Goal: Transaction & Acquisition: Subscribe to service/newsletter

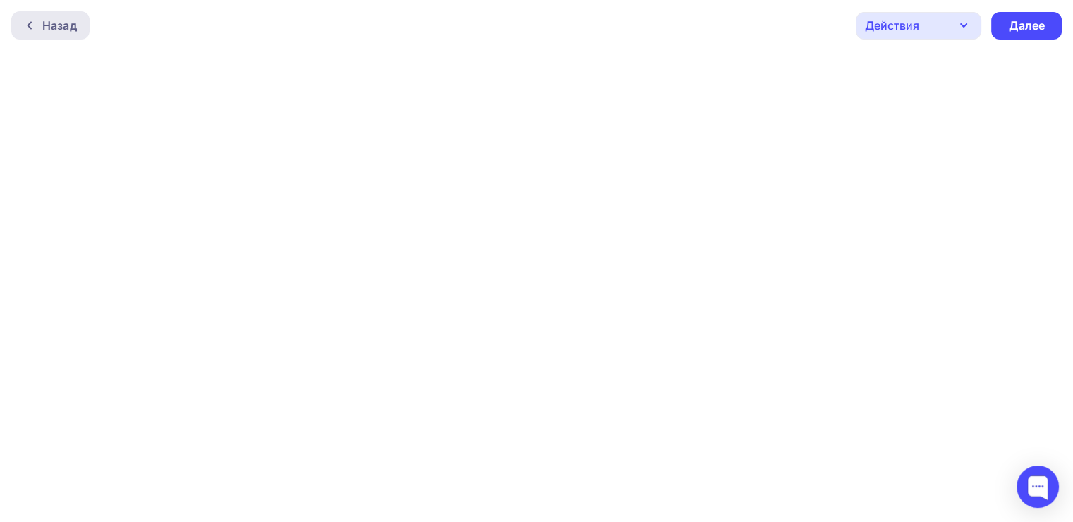
click at [46, 24] on div "Назад" at bounding box center [59, 25] width 35 height 17
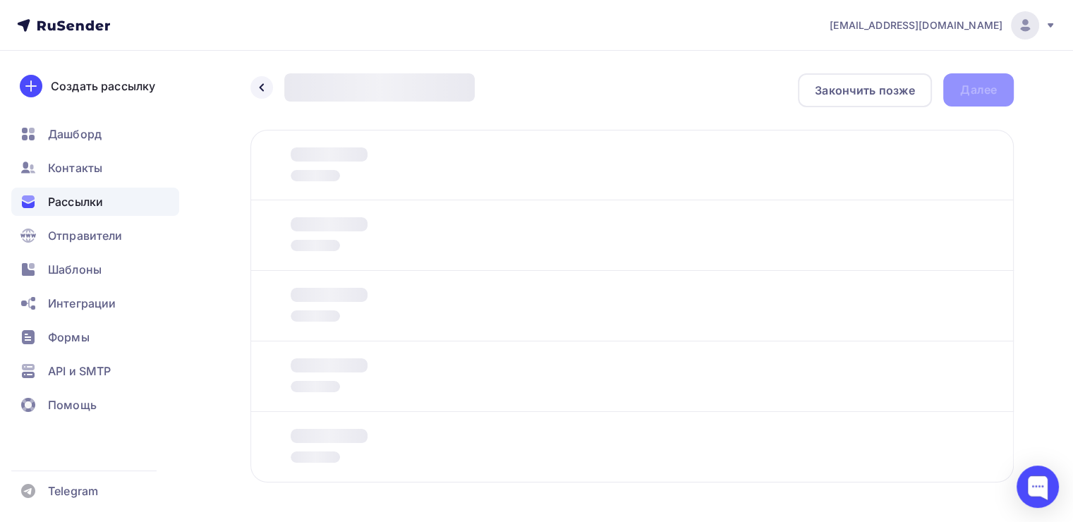
scroll to position [51, 0]
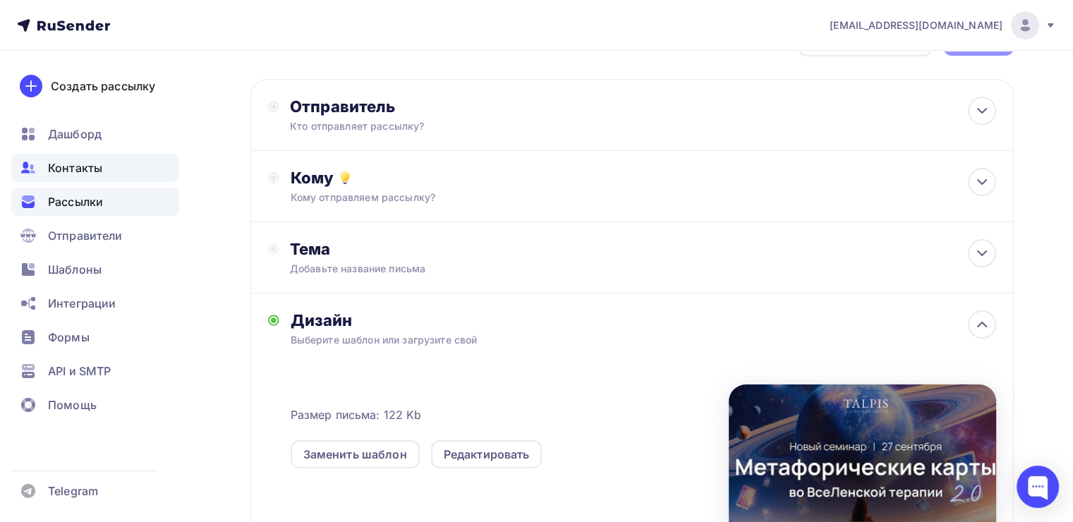
click at [110, 172] on div "Контакты" at bounding box center [95, 168] width 168 height 28
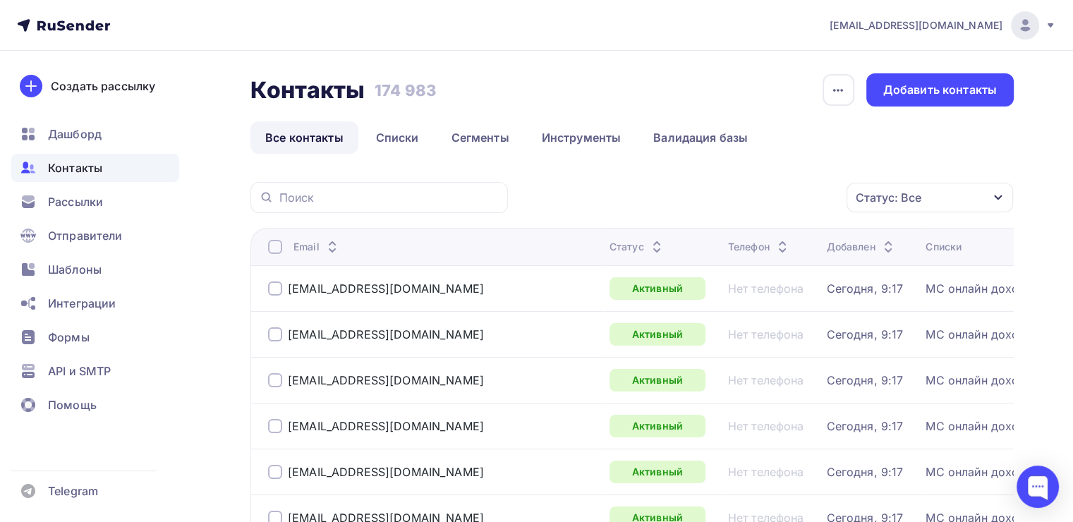
drag, startPoint x: 584, startPoint y: 155, endPoint x: 528, endPoint y: 183, distance: 62.8
click at [428, 141] on link "Списки" at bounding box center [397, 137] width 73 height 32
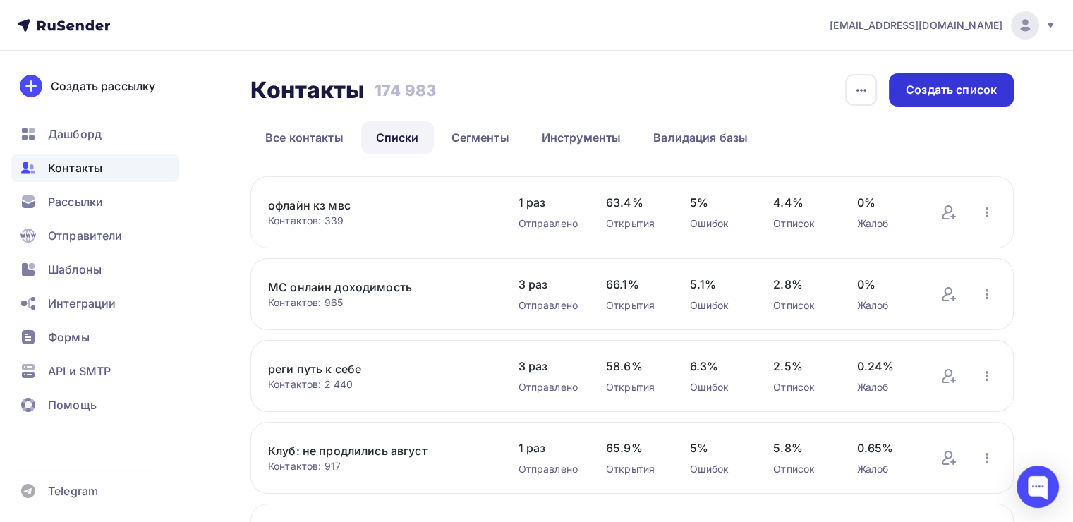
click at [954, 97] on div "Создать список" at bounding box center [951, 90] width 91 height 16
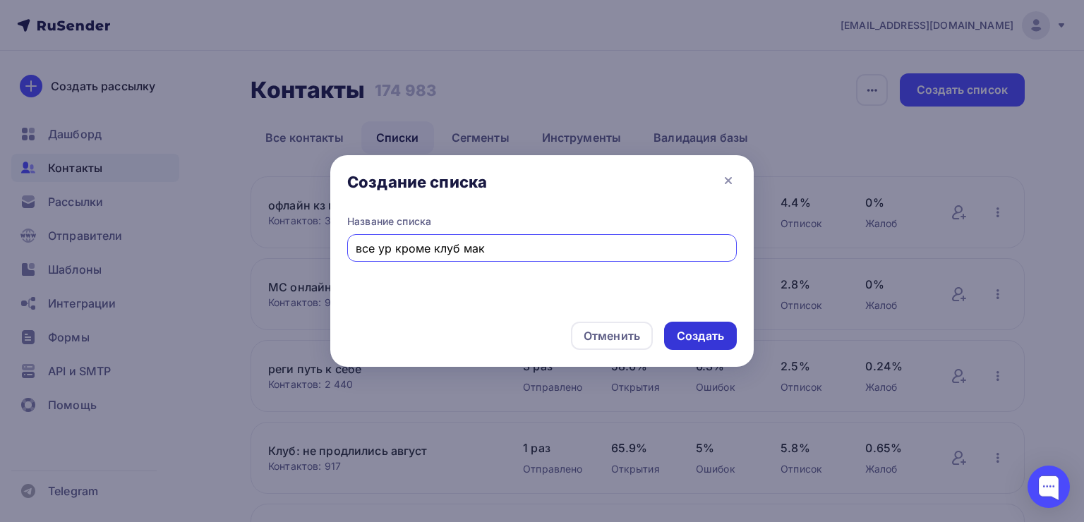
type input "все ур кроме клуб мак"
click at [699, 344] on div "Создать" at bounding box center [700, 336] width 73 height 28
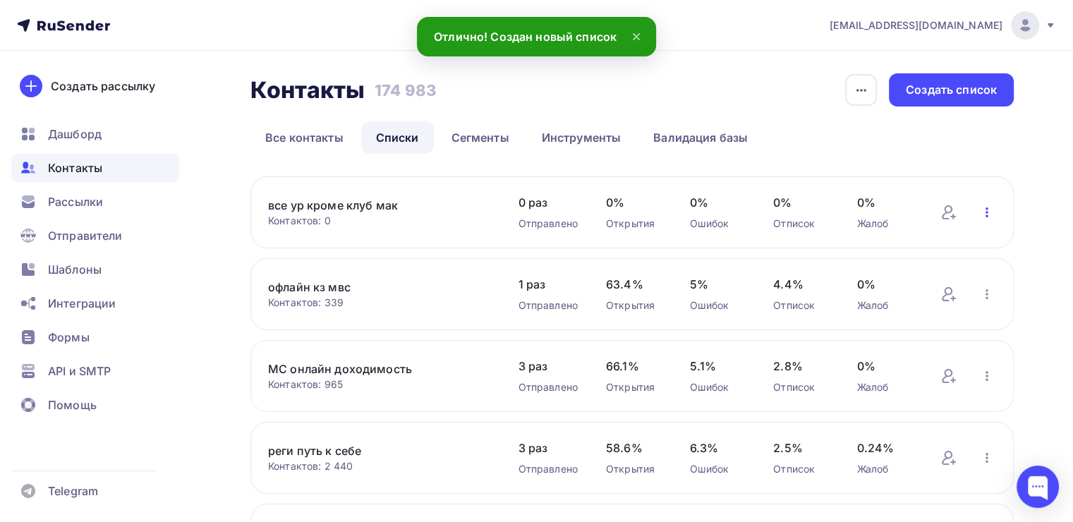
click at [989, 214] on icon "button" at bounding box center [987, 212] width 17 height 17
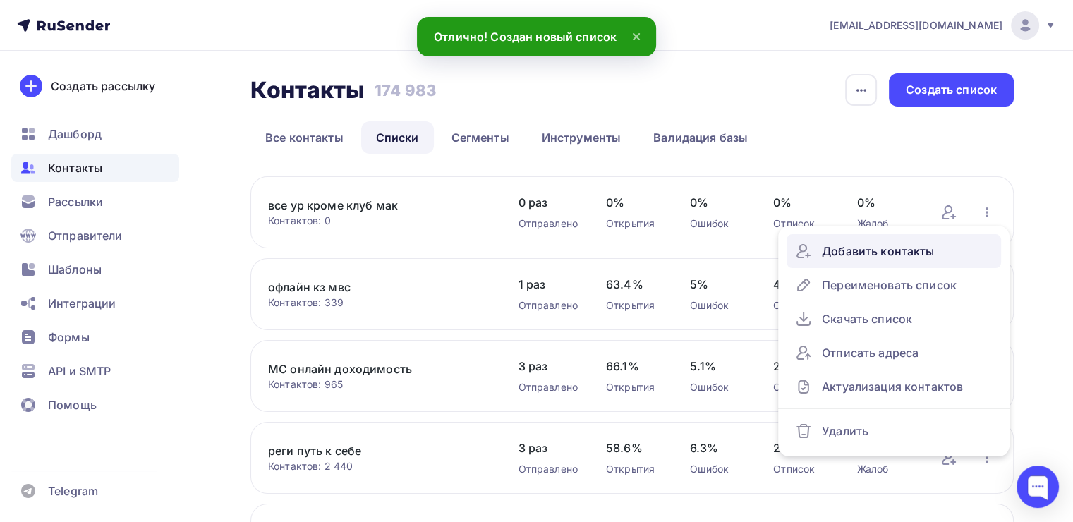
click at [883, 260] on div "Добавить контакты" at bounding box center [894, 251] width 198 height 23
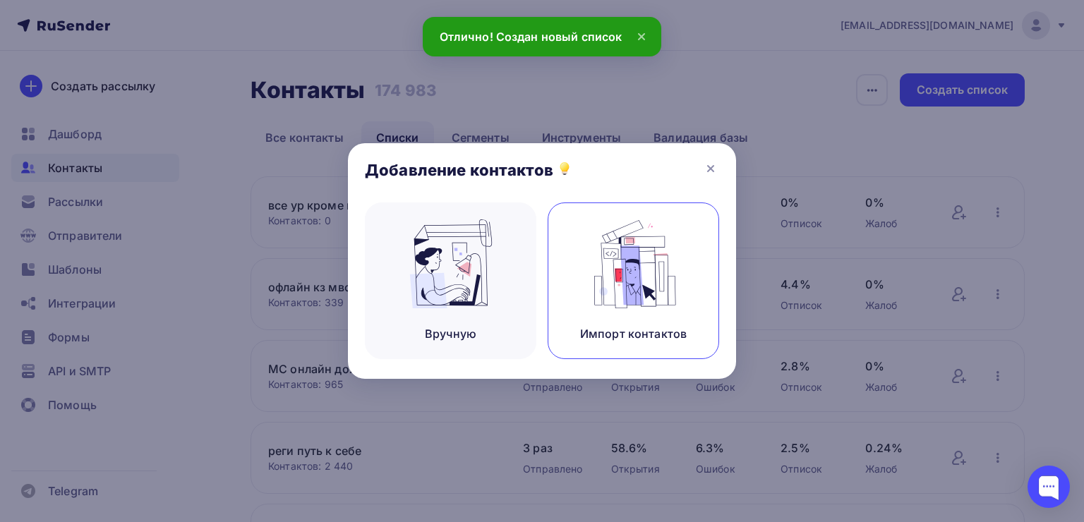
click at [595, 260] on img at bounding box center [633, 263] width 95 height 89
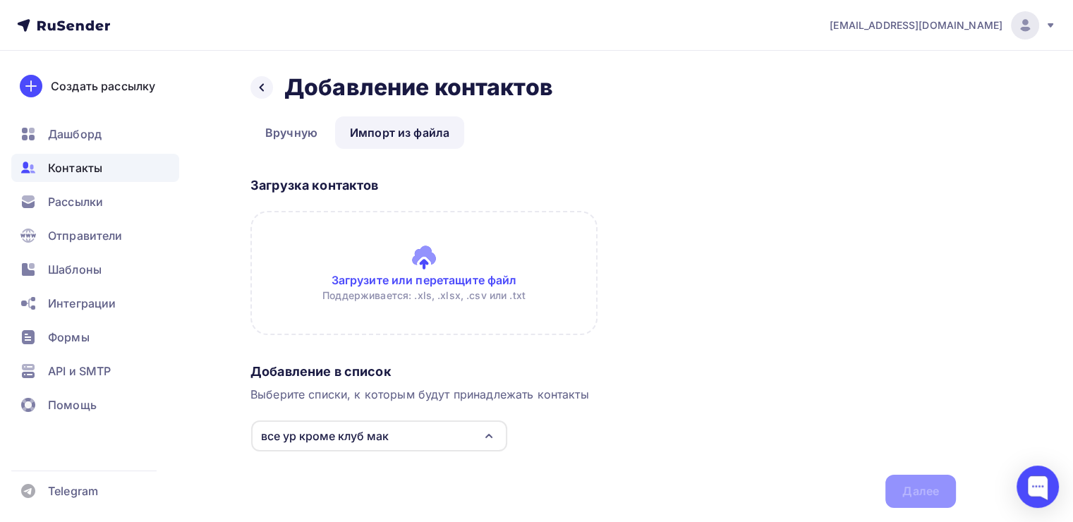
click at [408, 254] on input "file" at bounding box center [424, 273] width 347 height 124
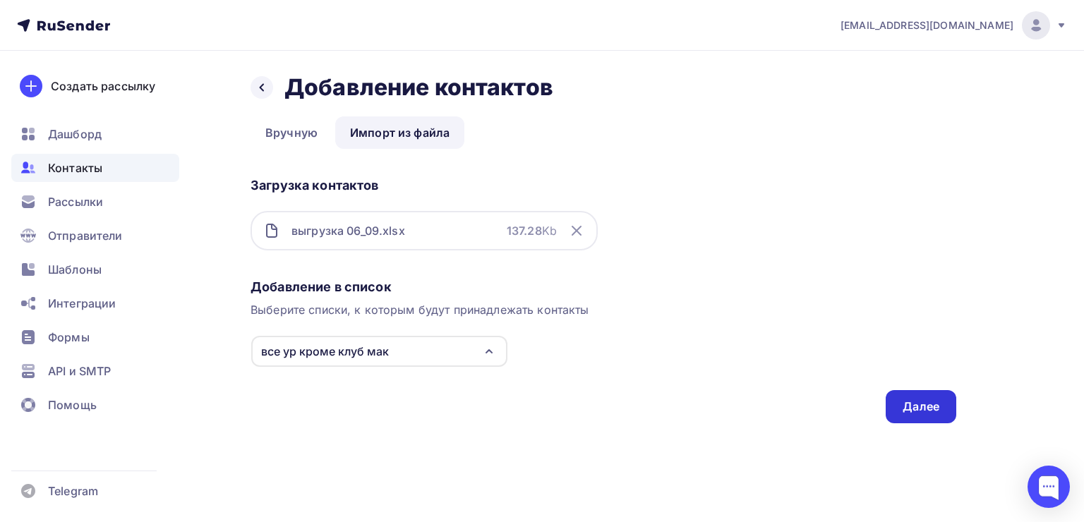
click at [906, 400] on div "Далее" at bounding box center [921, 407] width 37 height 16
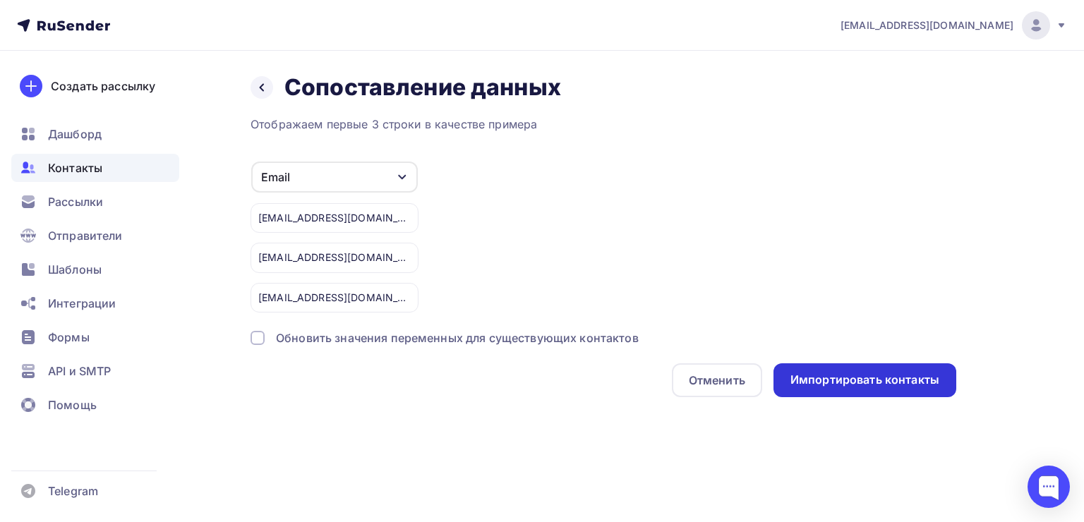
click at [866, 380] on div "Импортировать контакты" at bounding box center [864, 380] width 149 height 16
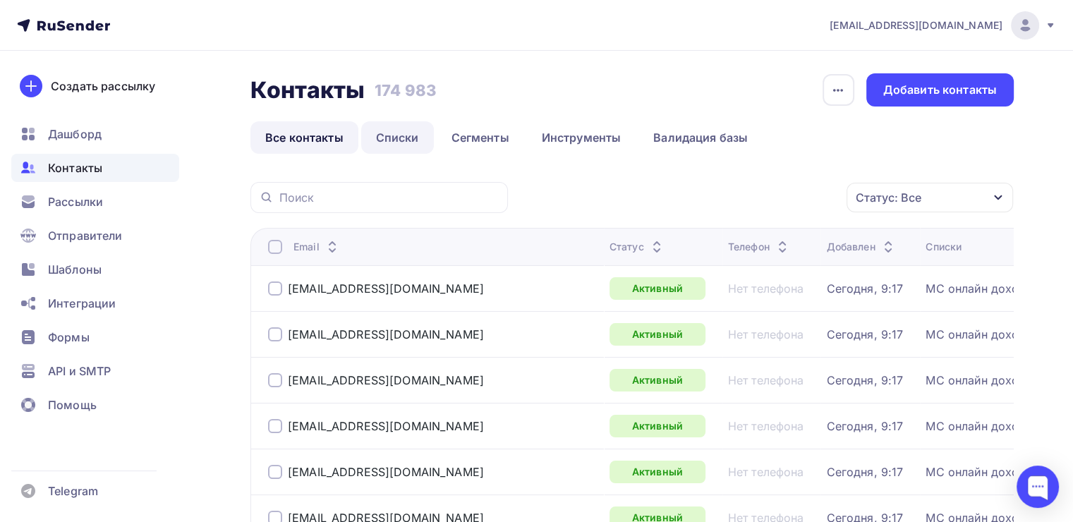
click at [384, 140] on link "Списки" at bounding box center [397, 137] width 73 height 32
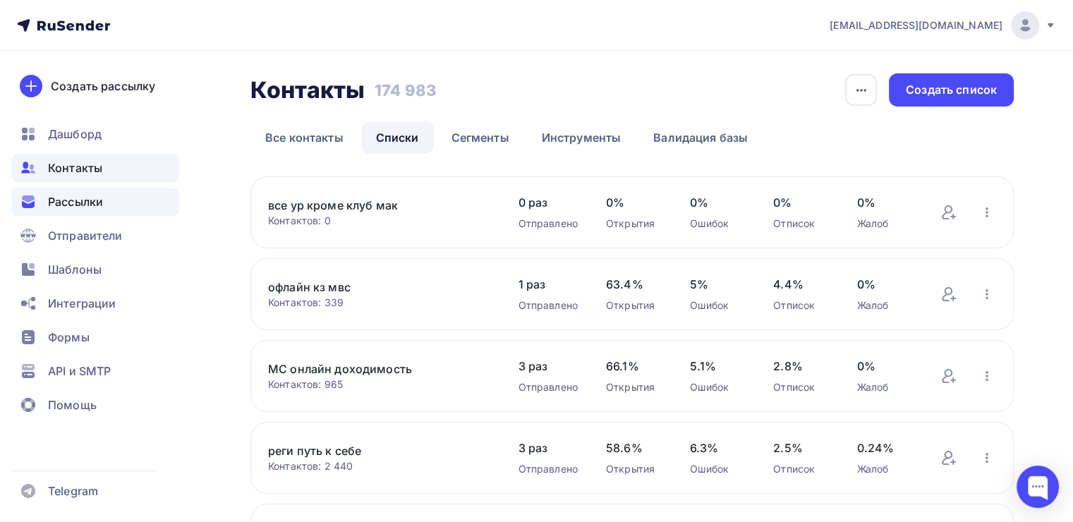
click at [97, 210] on span "Рассылки" at bounding box center [75, 201] width 55 height 17
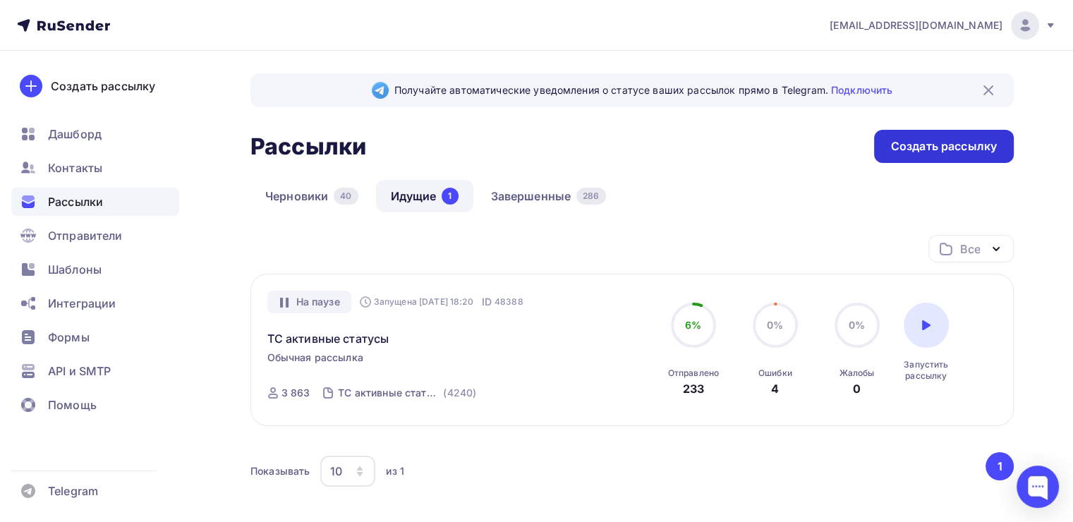
click at [921, 155] on div "Создать рассылку" at bounding box center [944, 146] width 140 height 33
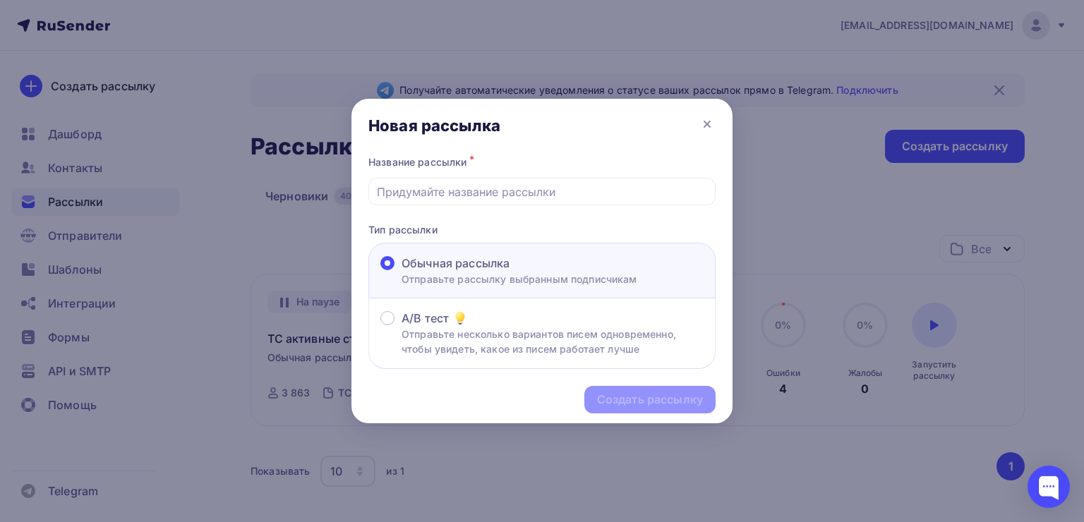
click at [644, 396] on div "Создать рассылку" at bounding box center [541, 399] width 381 height 61
click at [435, 186] on input "text" at bounding box center [542, 191] width 331 height 17
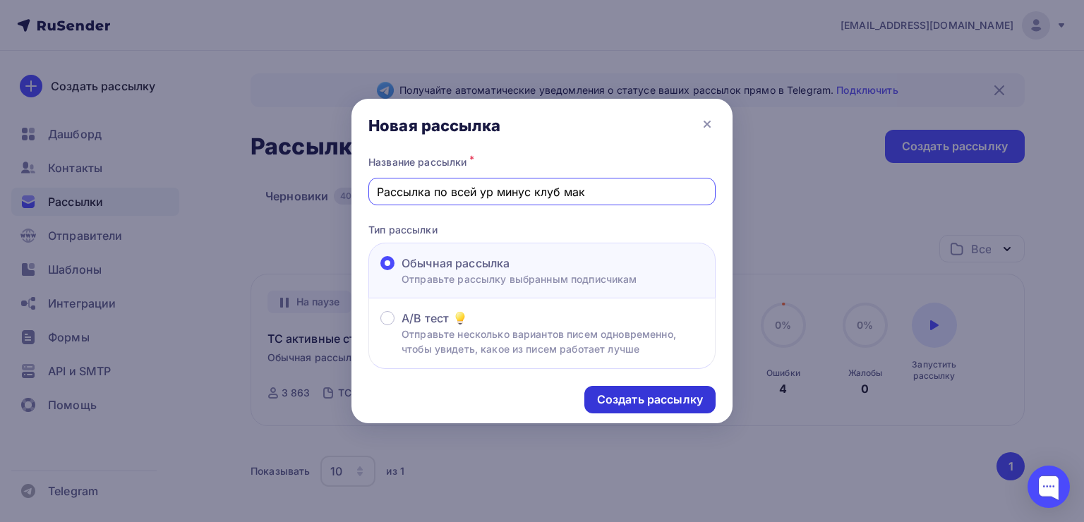
type input "Рассылка по всей ур минус клуб мак"
click at [605, 392] on div "Создать рассылку" at bounding box center [650, 400] width 106 height 16
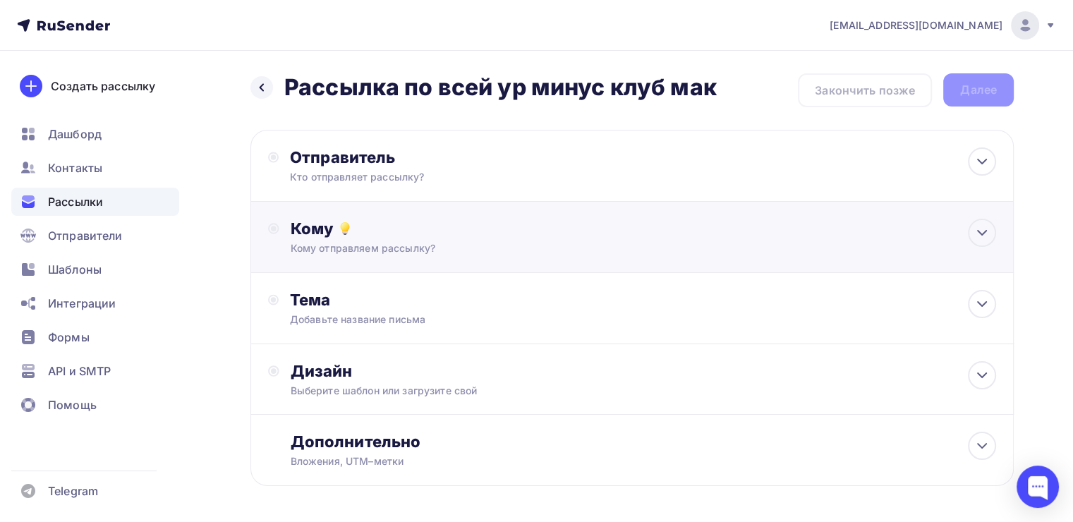
scroll to position [54, 0]
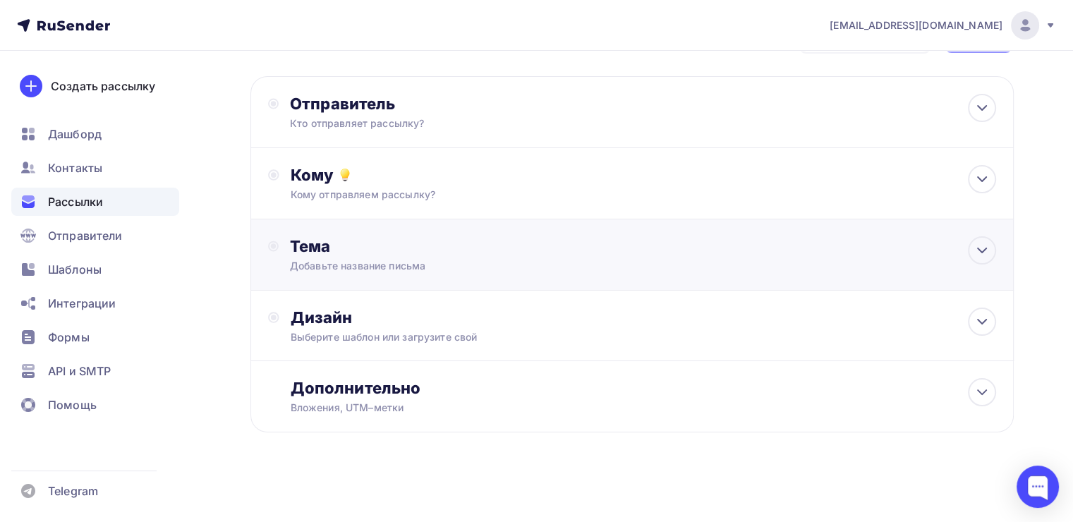
click at [438, 257] on div "Тема Добавьте название письма Тема * Рекомендуем использовать не более 150 симв…" at bounding box center [429, 254] width 279 height 37
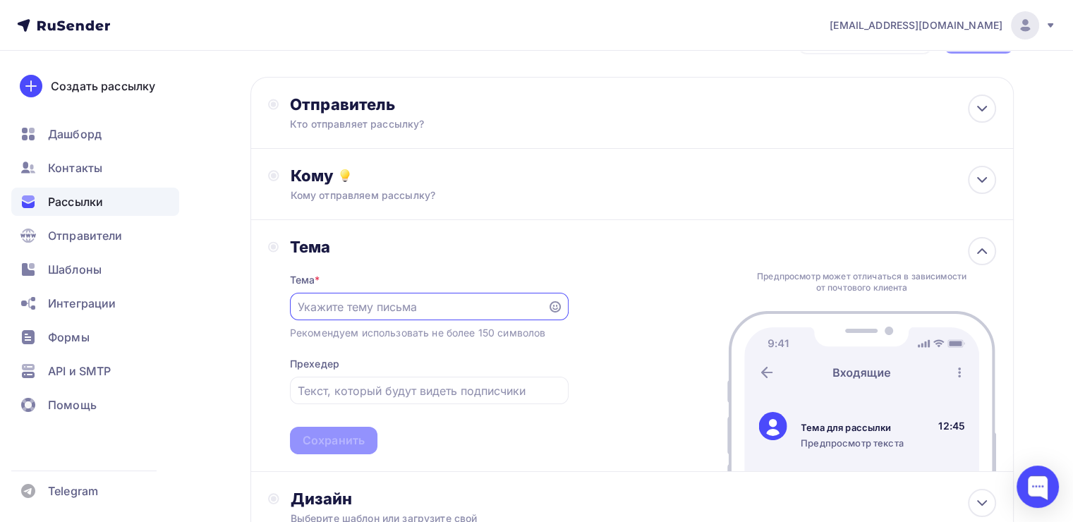
scroll to position [0, 0]
paste input "Только для тех, кто проходил мои продукты."
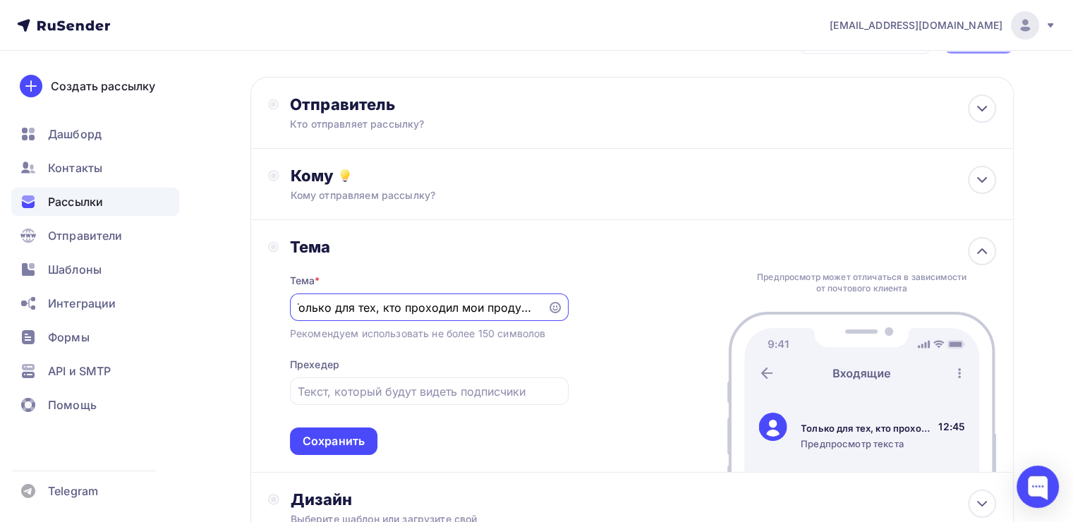
scroll to position [0, 3]
type input "Только для тех, кто проходил мои продукты"
drag, startPoint x: 533, startPoint y: 291, endPoint x: 524, endPoint y: 301, distance: 14.0
click at [524, 301] on div "Тема * Только для тех, кто проходил мои продукты Рекомендуем использовать не бо…" at bounding box center [429, 356] width 279 height 198
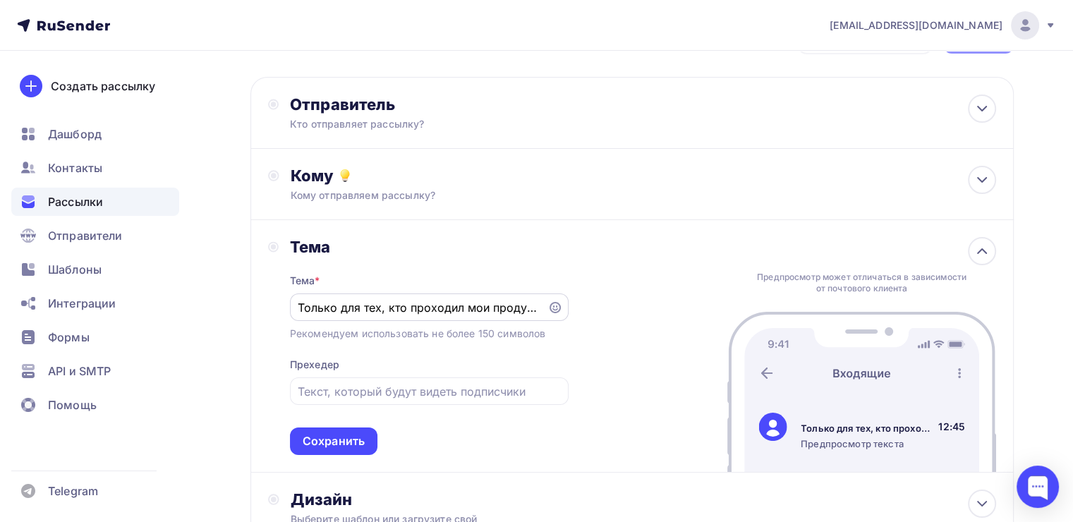
click at [524, 301] on input "Только для тех, кто проходил мои продукты" at bounding box center [418, 307] width 241 height 17
click at [487, 97] on div "Отправитель" at bounding box center [443, 105] width 306 height 20
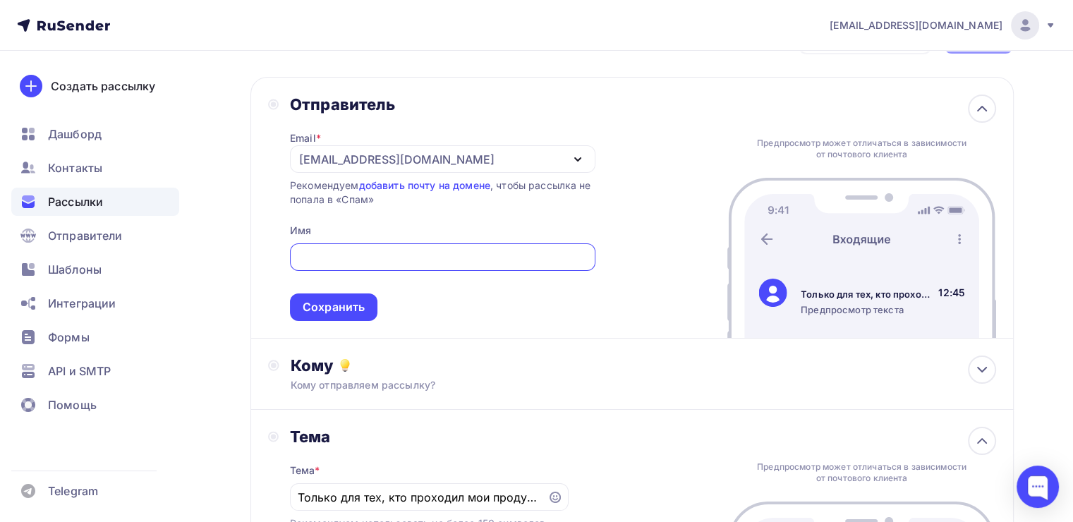
click at [342, 155] on div "[EMAIL_ADDRESS][DOMAIN_NAME]" at bounding box center [396, 159] width 195 height 17
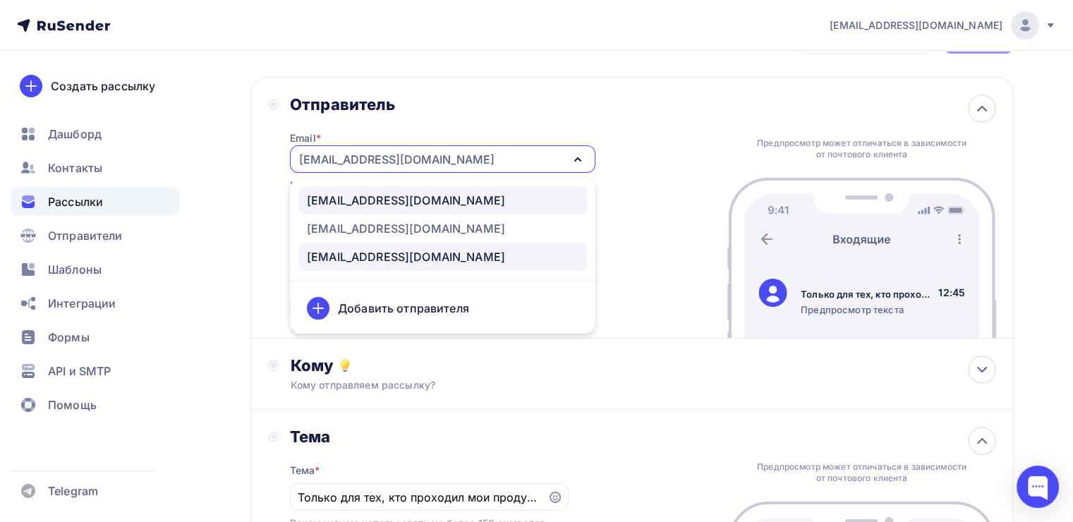
click at [342, 193] on div "[EMAIL_ADDRESS][DOMAIN_NAME]" at bounding box center [406, 200] width 198 height 17
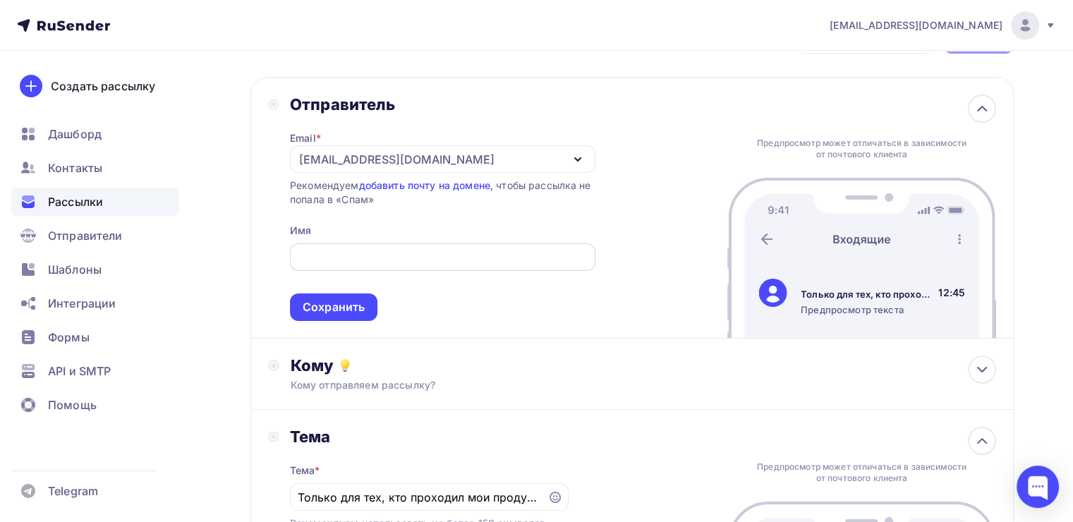
click at [337, 254] on input "text" at bounding box center [442, 257] width 289 height 17
type input "[PERSON_NAME]"
click at [325, 310] on div "Сохранить" at bounding box center [334, 307] width 62 height 16
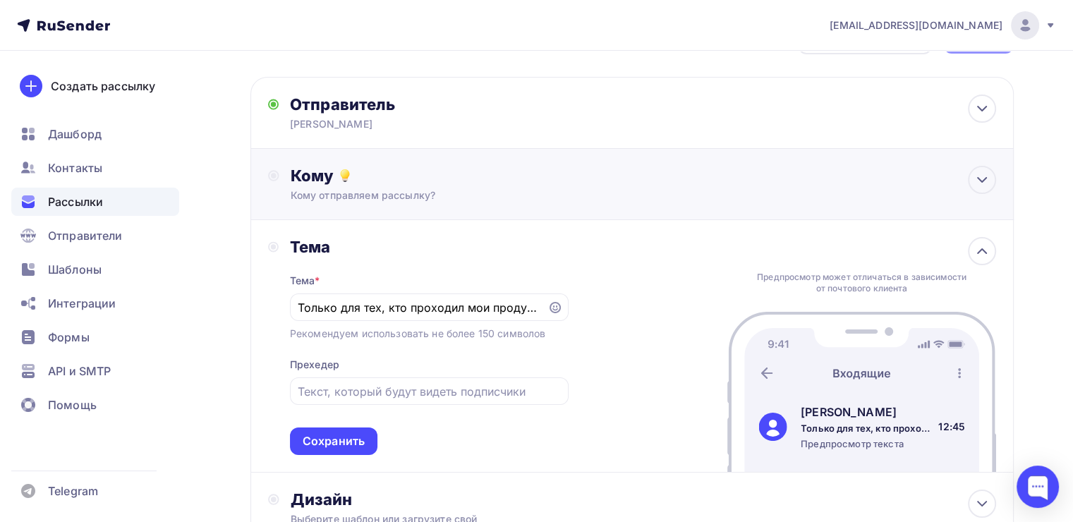
click at [424, 191] on div "Кому отправляем рассылку?" at bounding box center [608, 195] width 635 height 14
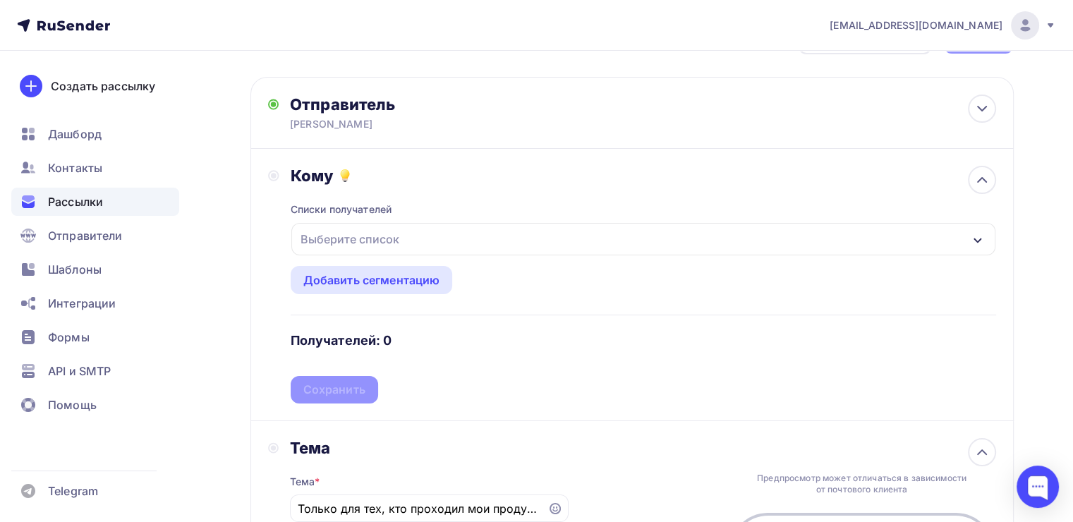
click at [386, 231] on div "Выберите список" at bounding box center [350, 239] width 110 height 25
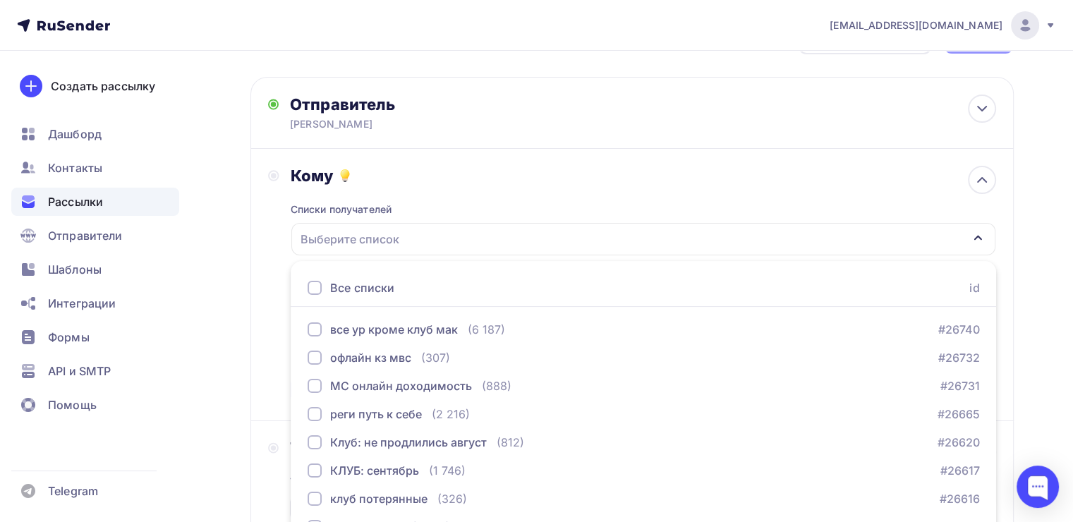
scroll to position [156, 0]
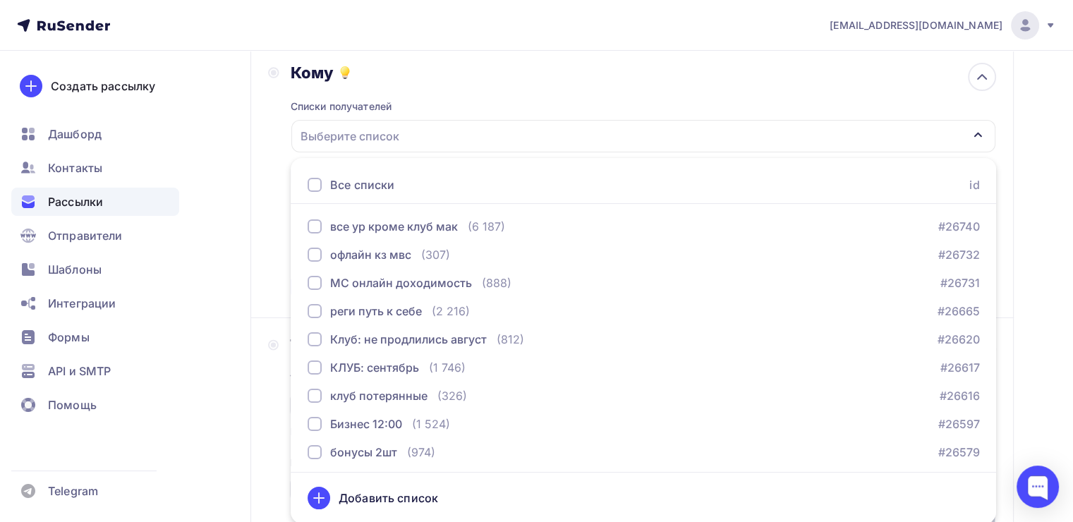
click at [277, 198] on div "Кому Списки получателей Выберите список Все списки id все ур кроме клуб мак (6 …" at bounding box center [632, 182] width 728 height 238
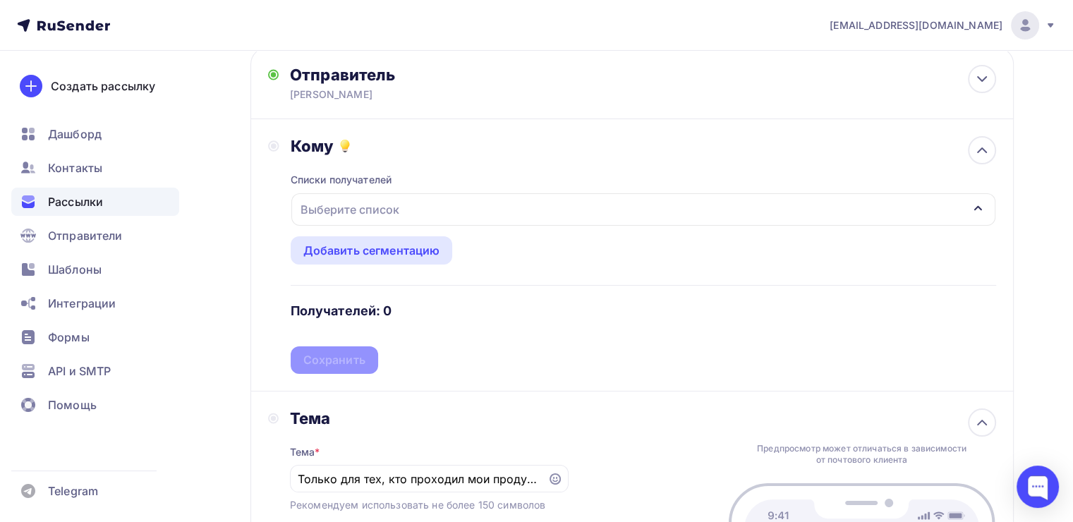
scroll to position [68, 0]
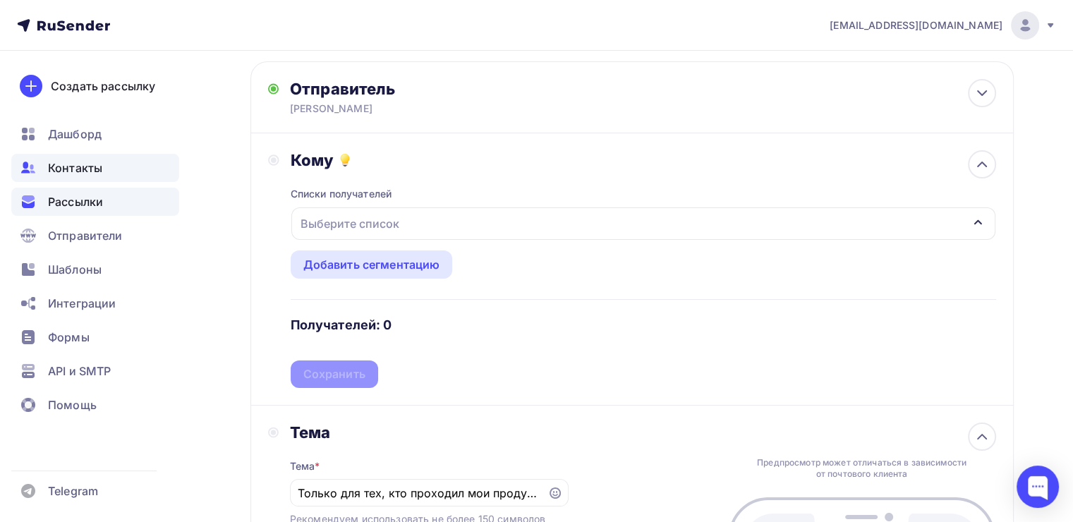
click at [96, 176] on div "Контакты" at bounding box center [95, 168] width 168 height 28
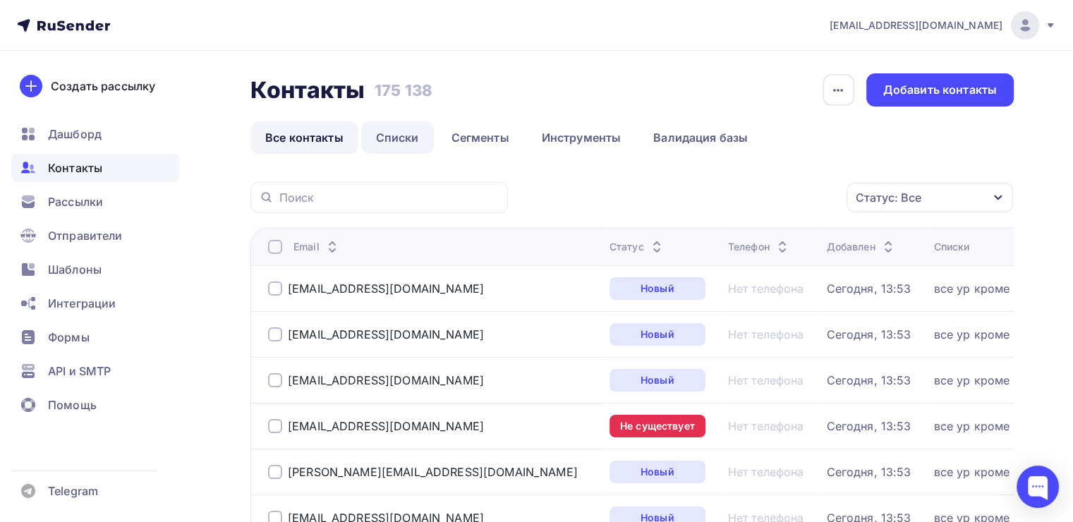
click at [390, 140] on link "Списки" at bounding box center [397, 137] width 73 height 32
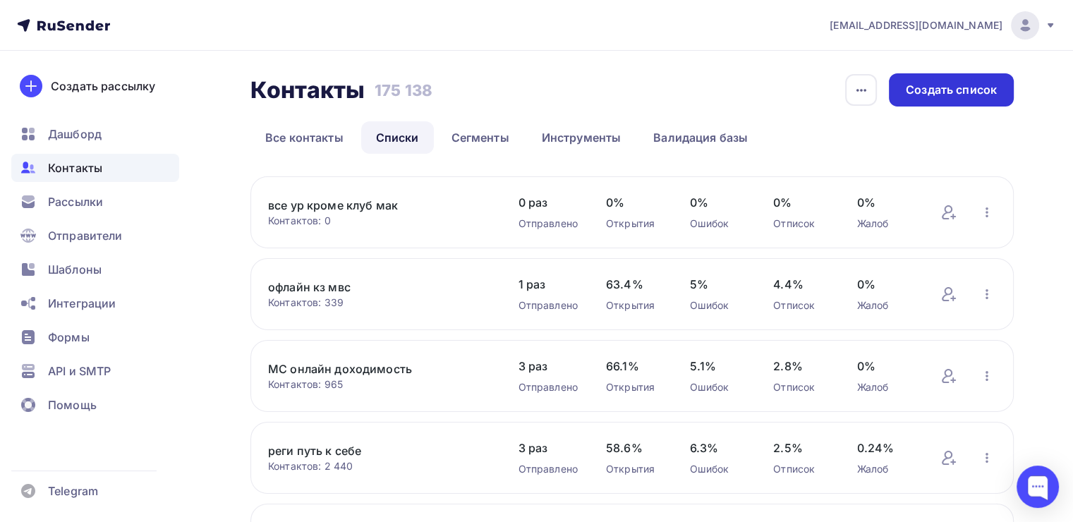
click at [910, 102] on div "Создать список" at bounding box center [951, 89] width 125 height 33
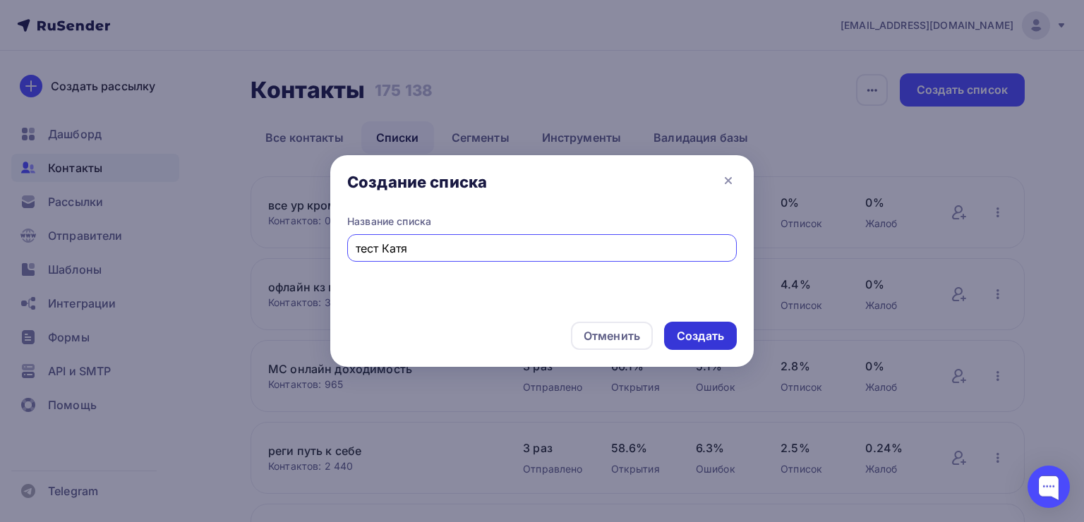
type input "тест [PERSON_NAME]"
click at [686, 335] on div "Создать" at bounding box center [700, 336] width 47 height 16
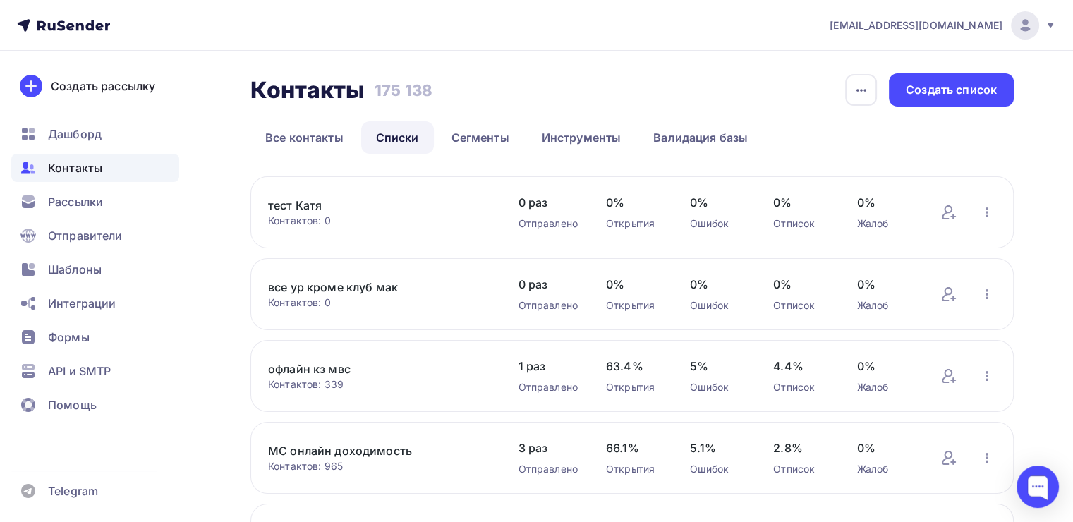
drag, startPoint x: 841, startPoint y: 263, endPoint x: 814, endPoint y: 306, distance: 50.7
click at [979, 217] on icon "button" at bounding box center [987, 212] width 17 height 17
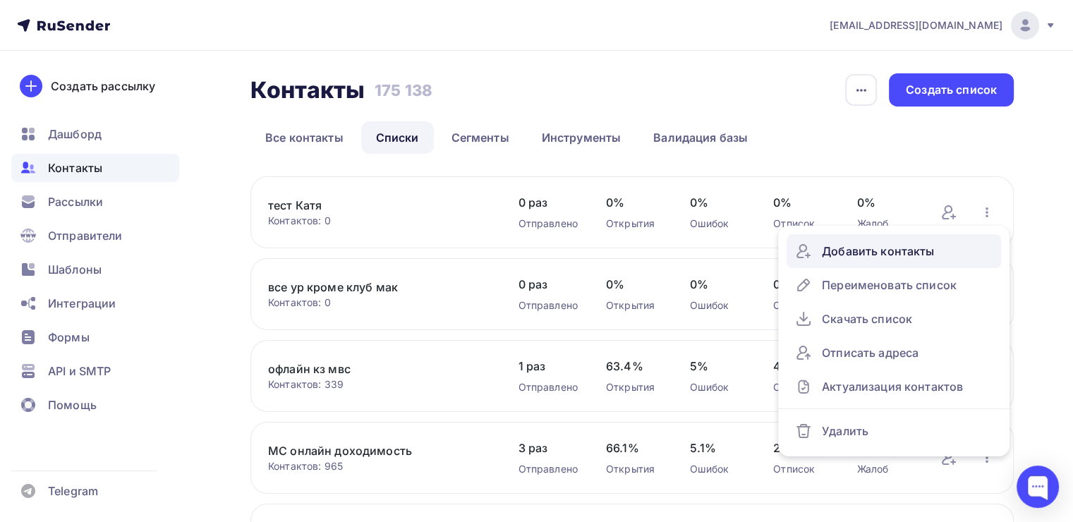
click at [850, 258] on div "Добавить контакты" at bounding box center [894, 251] width 198 height 23
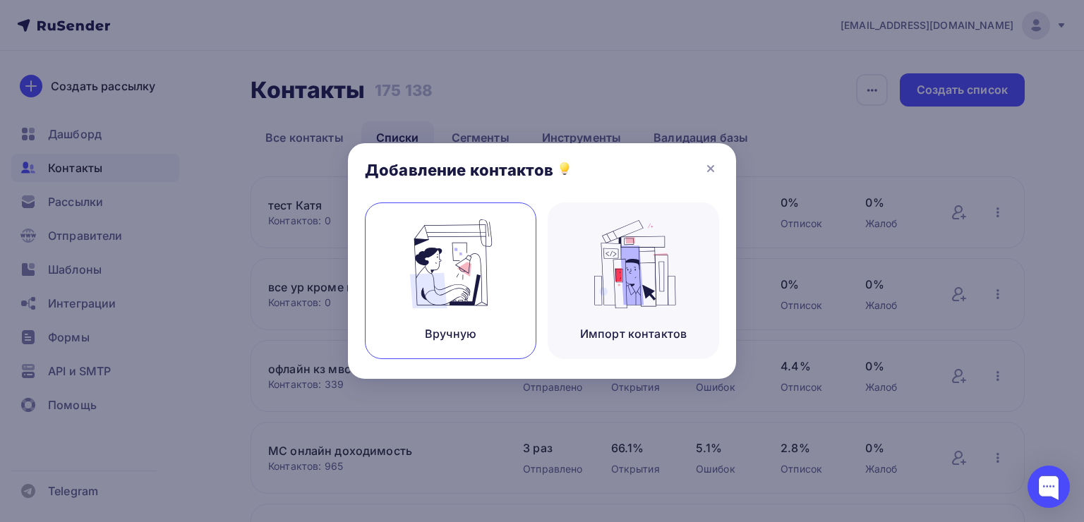
click at [464, 250] on img at bounding box center [451, 263] width 95 height 89
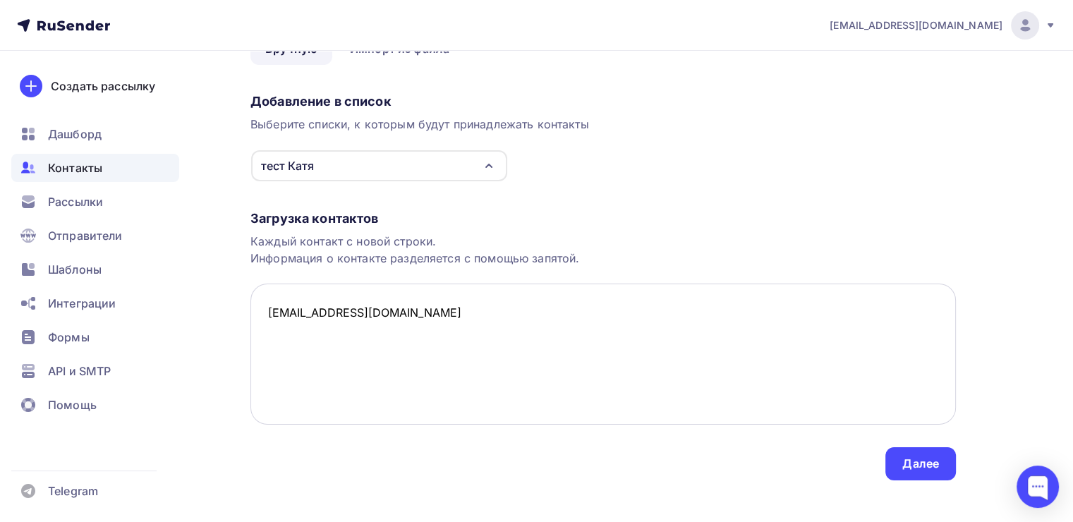
scroll to position [98, 0]
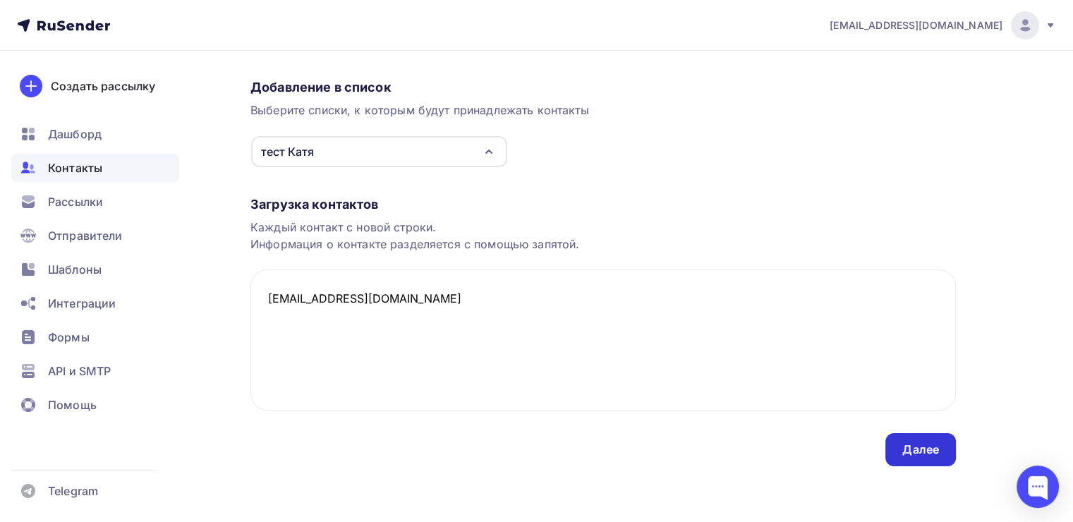
type textarea "Eka.sedova@mail.ru"
click at [924, 450] on div "Далее" at bounding box center [921, 450] width 37 height 16
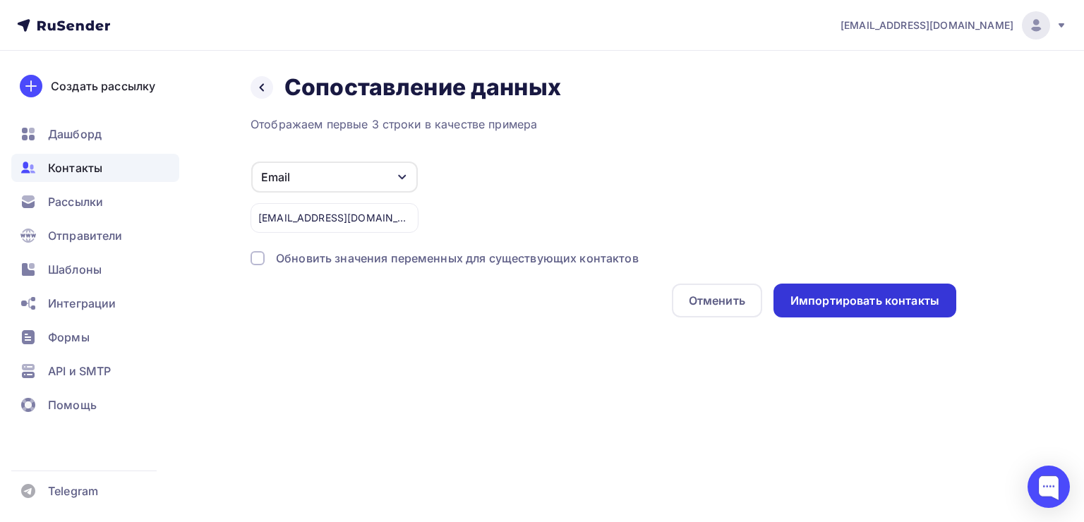
click at [864, 310] on div "Импортировать контакты" at bounding box center [864, 301] width 183 height 34
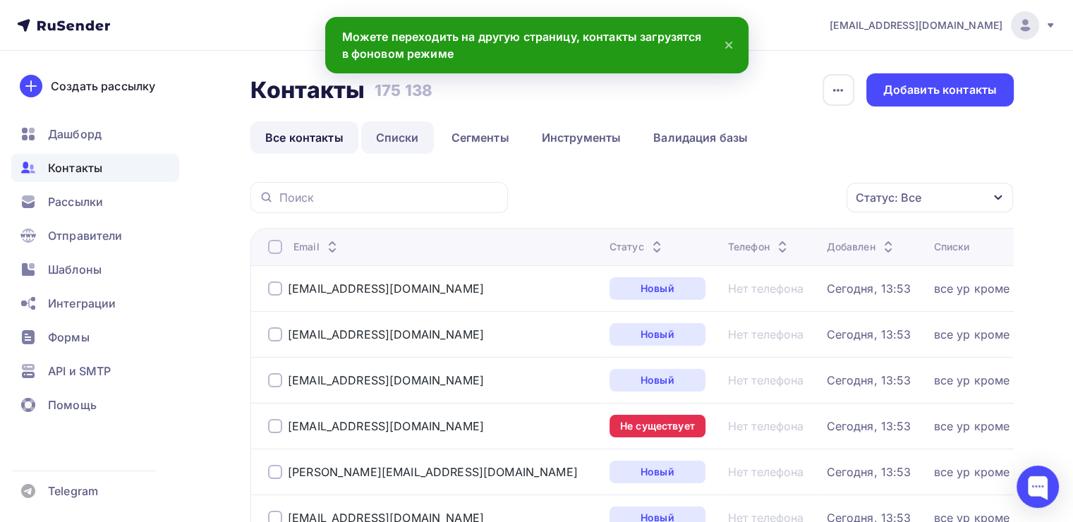
click at [403, 136] on link "Списки" at bounding box center [397, 137] width 73 height 32
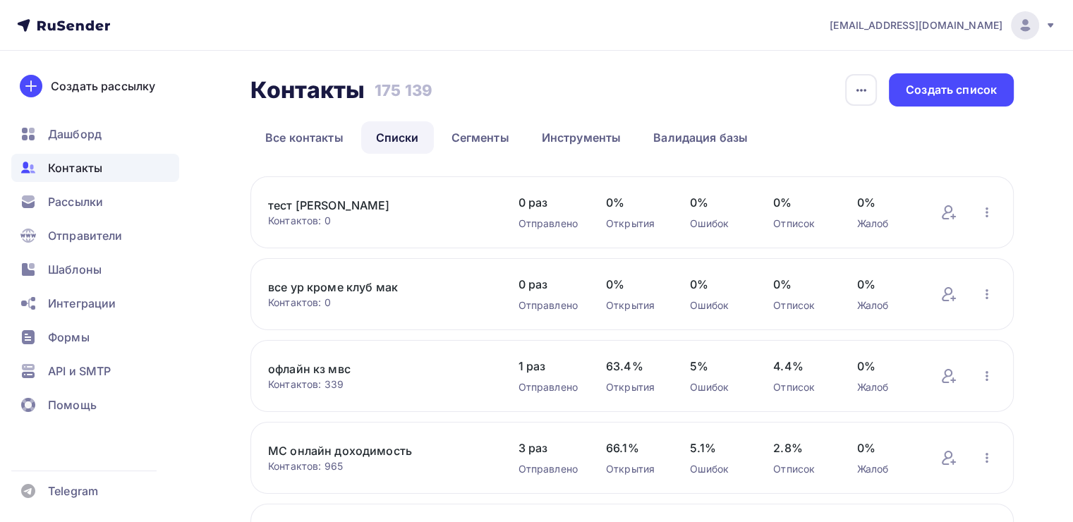
click at [313, 201] on link "тест [PERSON_NAME]" at bounding box center [379, 205] width 222 height 17
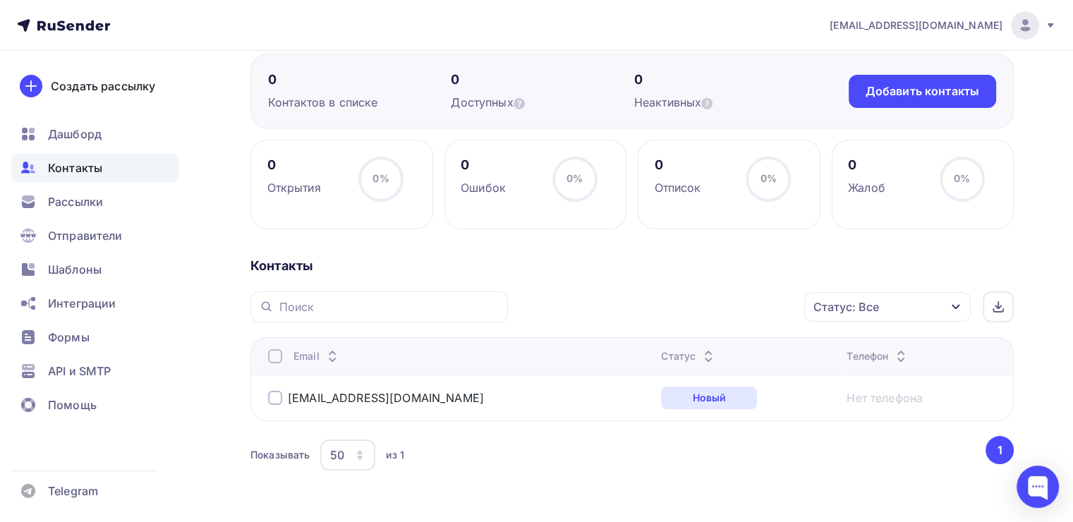
scroll to position [164, 0]
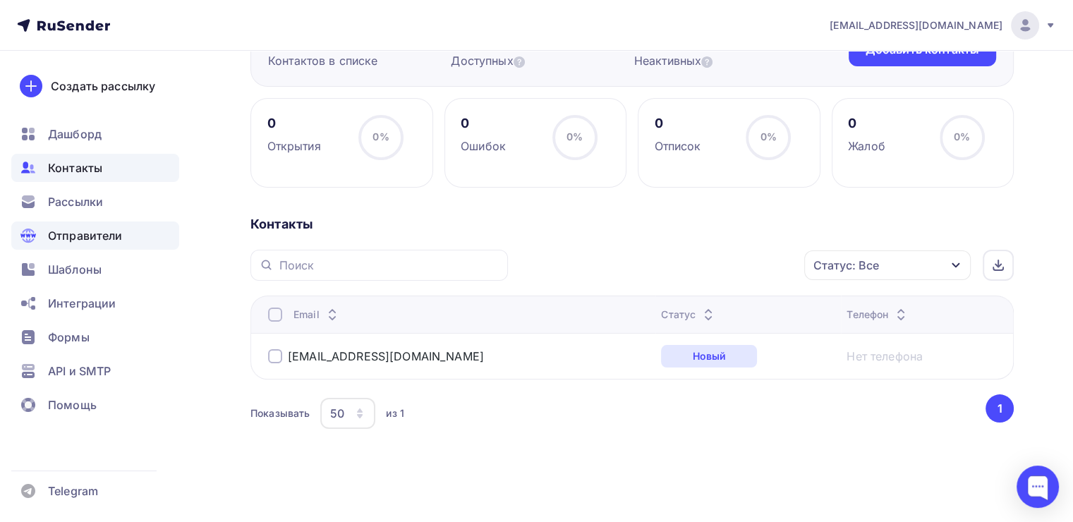
drag, startPoint x: 103, startPoint y: 215, endPoint x: 122, endPoint y: 223, distance: 20.9
click at [103, 215] on div "Рассылки" at bounding box center [95, 202] width 168 height 28
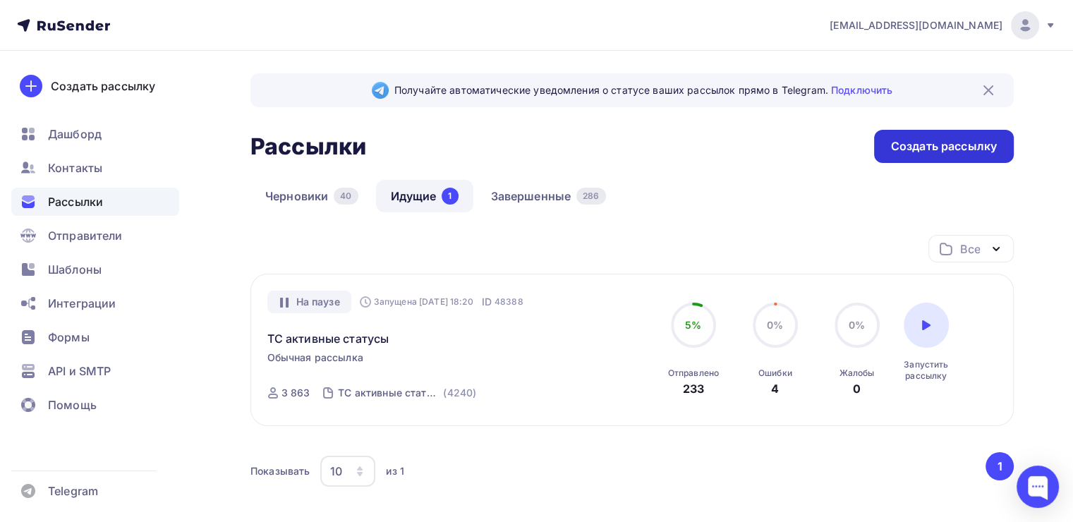
click at [898, 152] on div "Создать рассылку" at bounding box center [944, 146] width 106 height 16
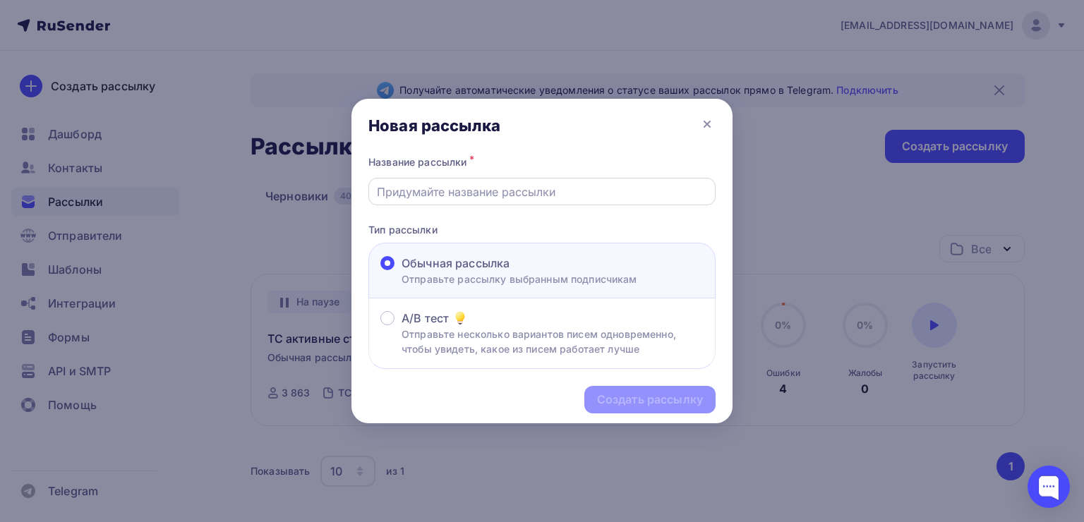
click at [565, 193] on input "text" at bounding box center [542, 191] width 331 height 17
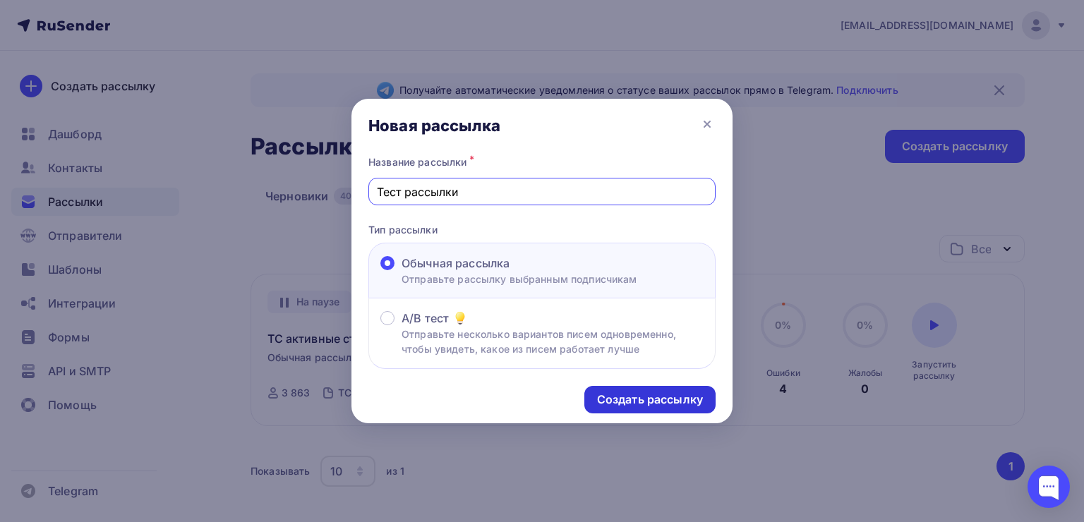
type input "Тест рассылки"
click at [622, 400] on div "Создать рассылку" at bounding box center [650, 400] width 106 height 16
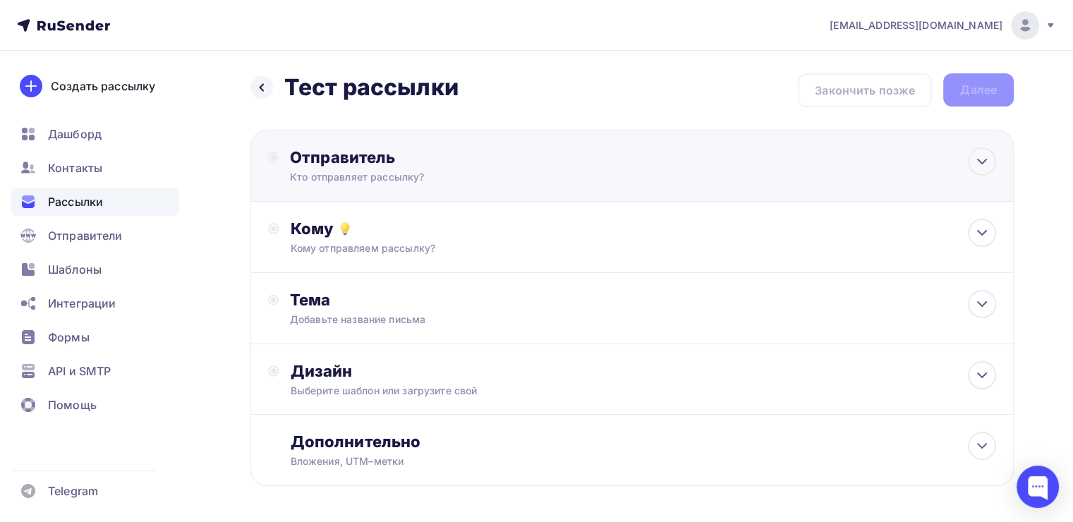
click at [510, 173] on div "Кто отправляет рассылку?" at bounding box center [427, 177] width 275 height 14
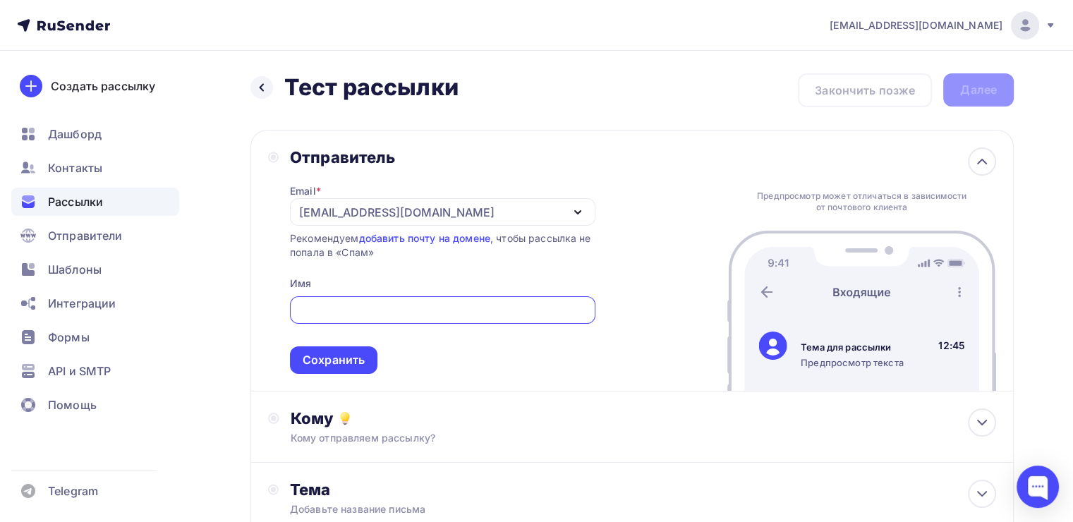
click at [320, 217] on div "[EMAIL_ADDRESS][DOMAIN_NAME]" at bounding box center [396, 212] width 195 height 17
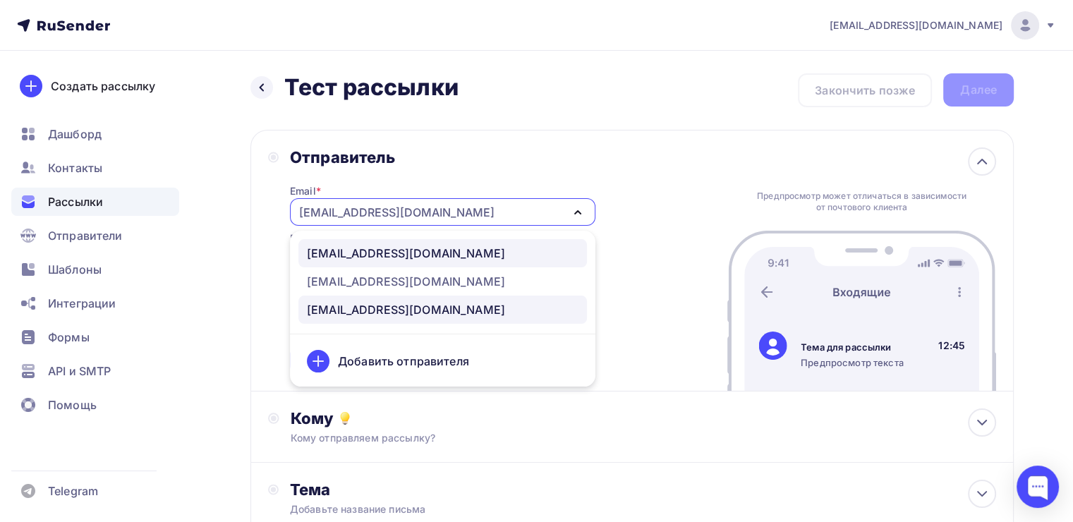
click at [347, 248] on div "[EMAIL_ADDRESS][DOMAIN_NAME]" at bounding box center [406, 253] width 198 height 17
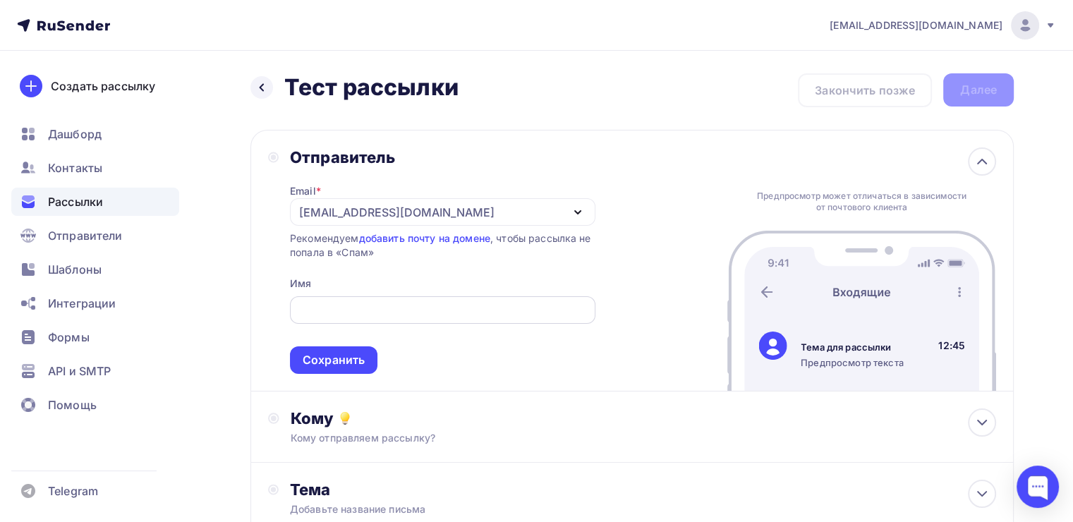
click at [334, 297] on div at bounding box center [443, 310] width 306 height 28
click at [334, 302] on input "text" at bounding box center [442, 310] width 289 height 17
type input "[PERSON_NAME]"
click at [340, 352] on div "Сохранить" at bounding box center [334, 360] width 62 height 16
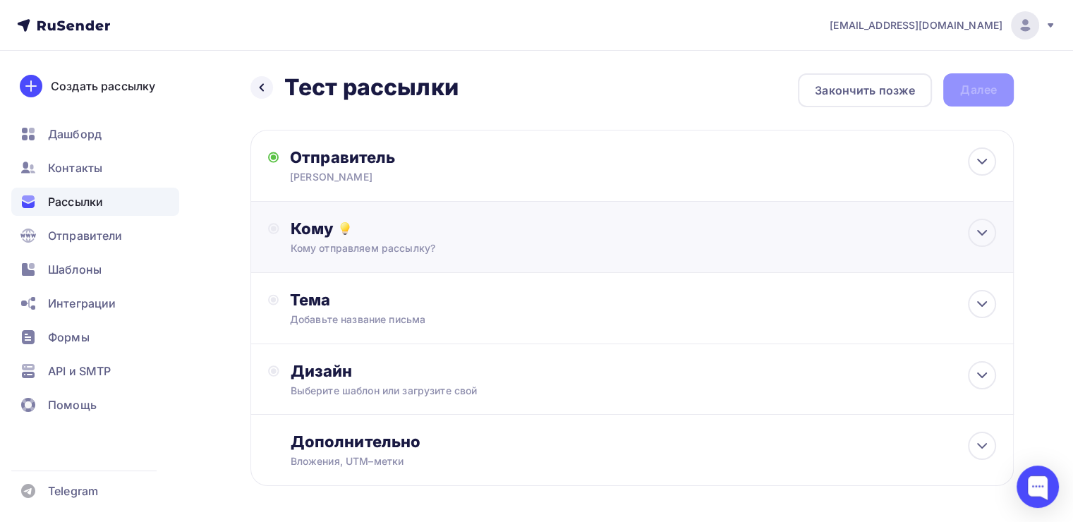
click at [404, 257] on div "Кому Кому отправляем рассылку? Списки получателей Выберите список Все списки id…" at bounding box center [633, 237] width 764 height 71
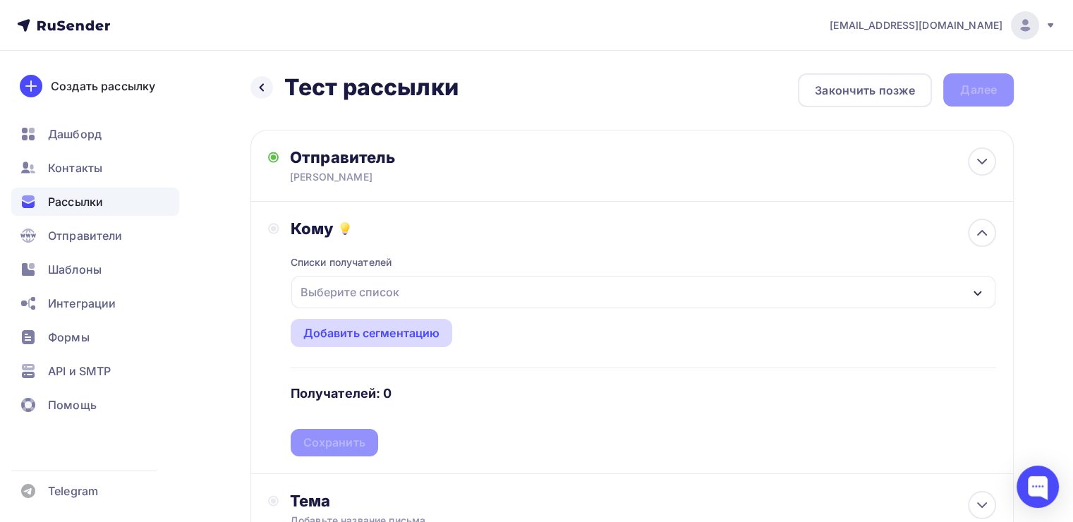
click at [367, 331] on div "Добавить сегментацию" at bounding box center [371, 333] width 137 height 17
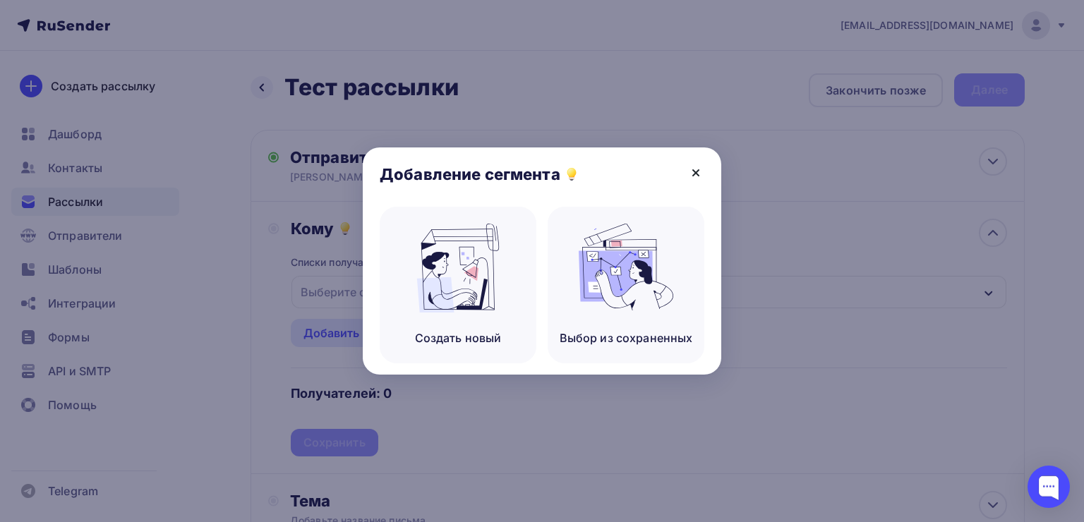
click at [699, 176] on icon at bounding box center [695, 172] width 17 height 17
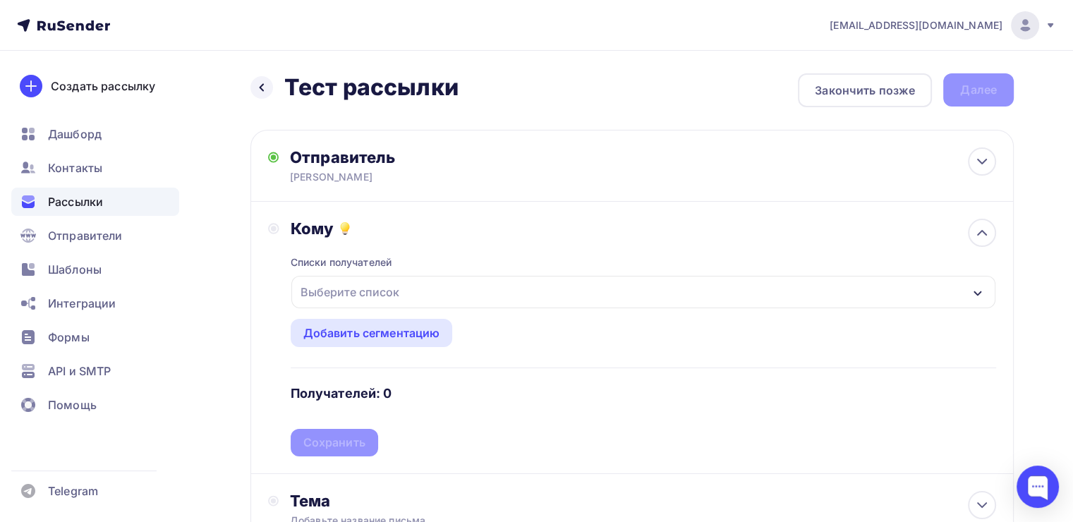
click at [429, 282] on div "Выберите список" at bounding box center [643, 292] width 704 height 32
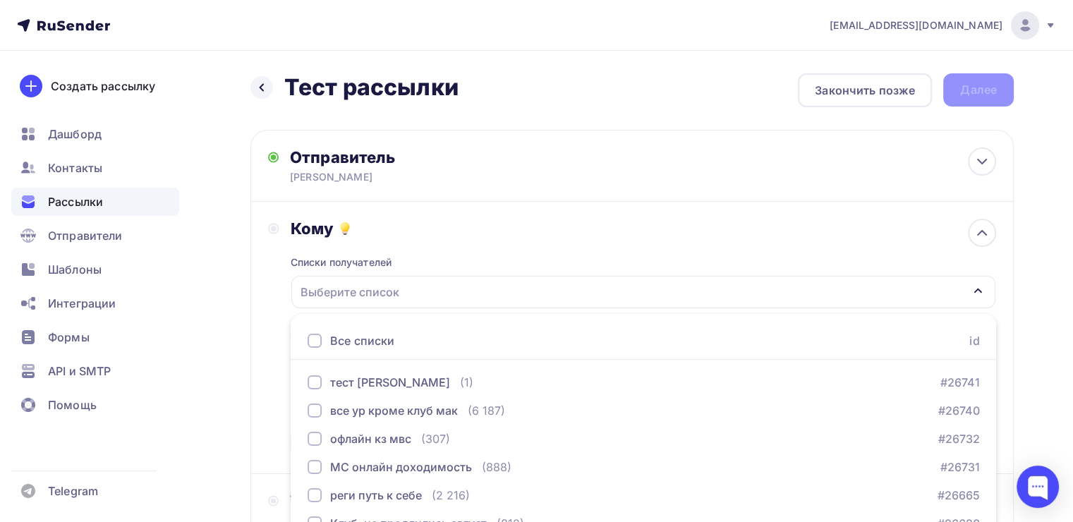
scroll to position [156, 0]
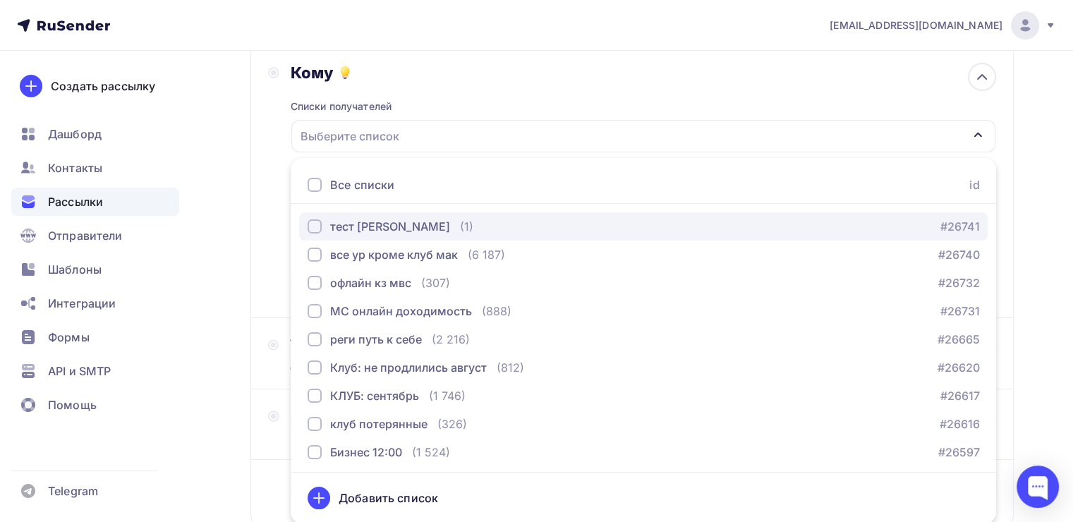
click at [320, 223] on div "button" at bounding box center [315, 226] width 14 height 14
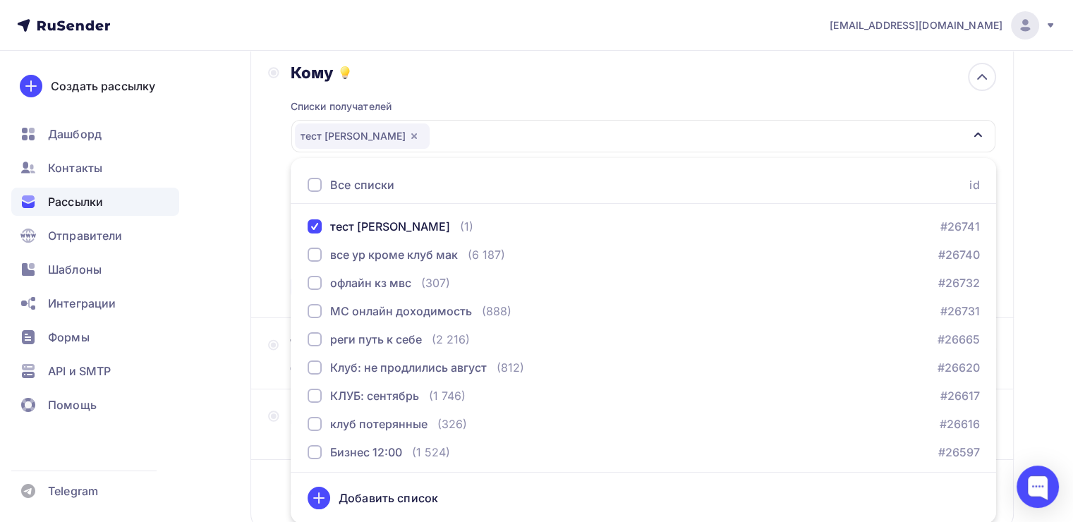
click at [281, 215] on div "Кому Списки получателей тест [PERSON_NAME] Все списки id тест [PERSON_NAME] (1)…" at bounding box center [632, 182] width 728 height 238
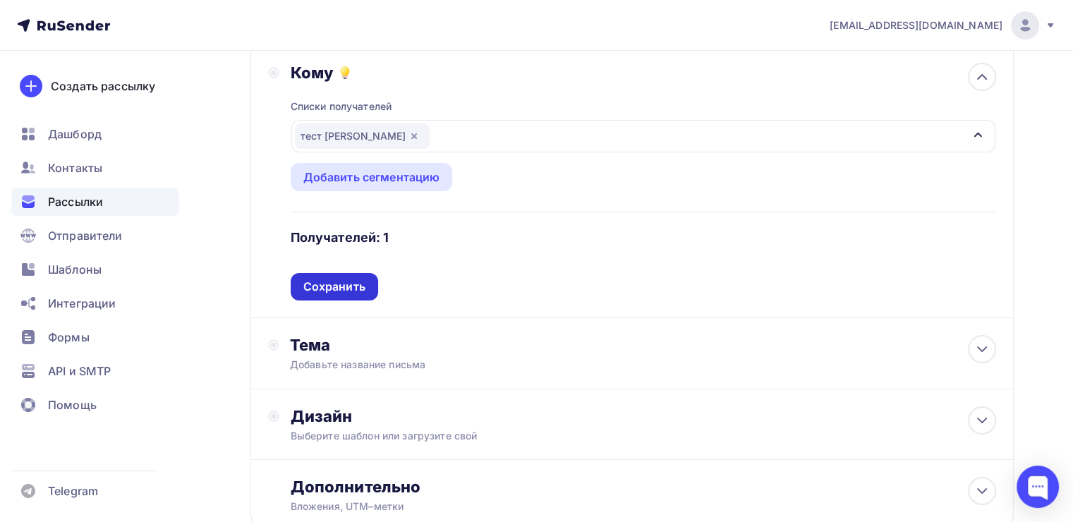
click at [340, 280] on div "Сохранить" at bounding box center [334, 287] width 62 height 16
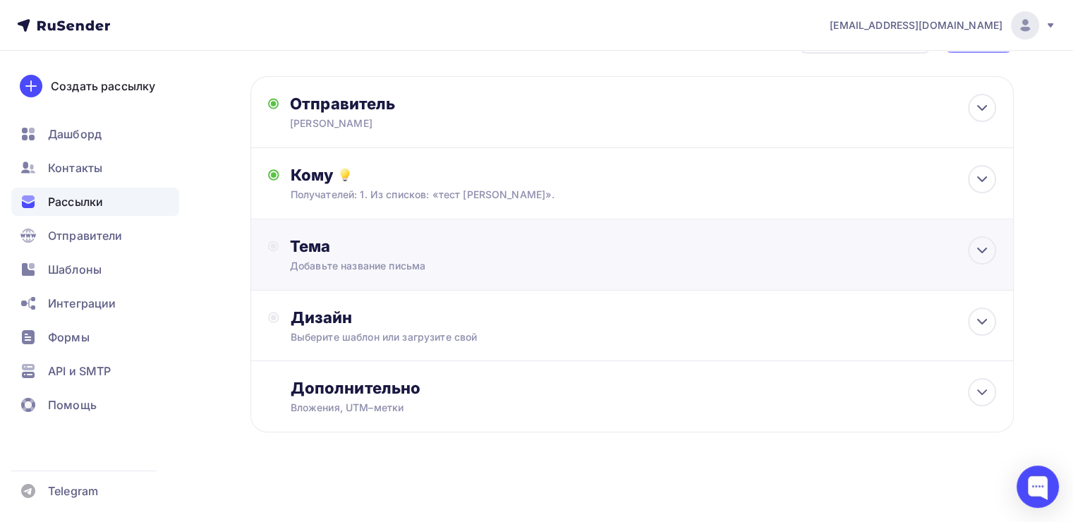
click at [364, 253] on div "Тема" at bounding box center [429, 246] width 279 height 20
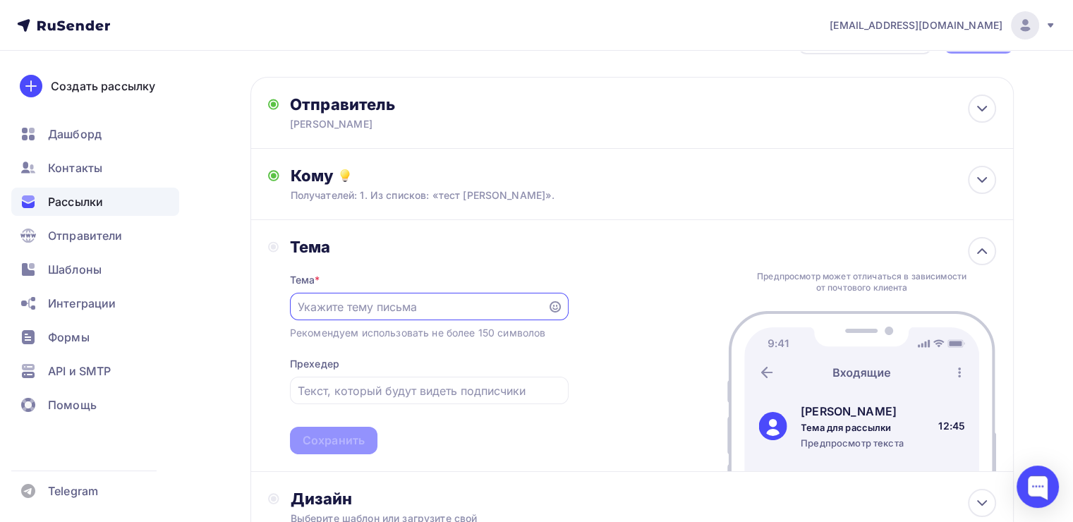
scroll to position [0, 0]
paste input "Только для тех, кто проходил мои продукты."
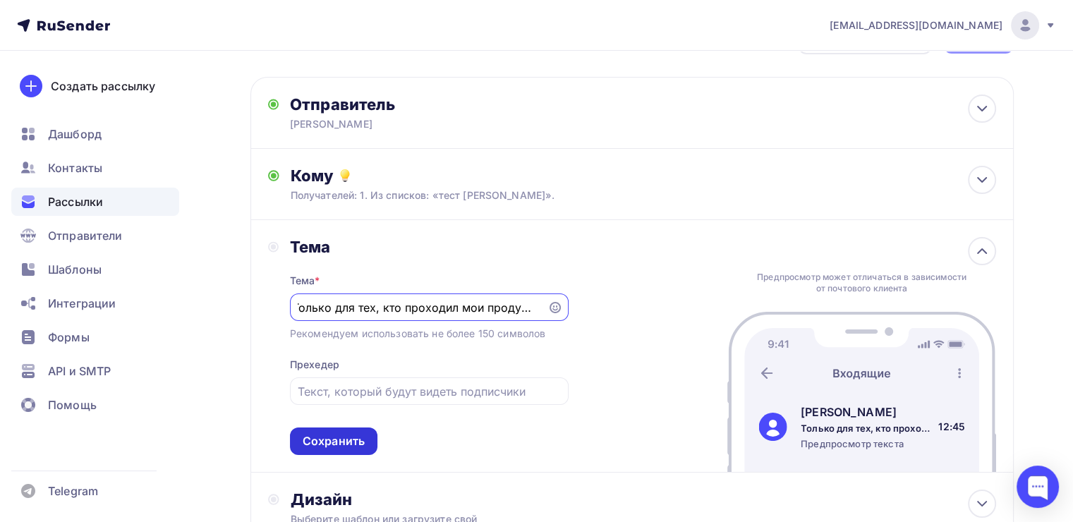
type input "Только для тех, кто проходил мои продукты."
click at [326, 442] on div "Сохранить" at bounding box center [334, 441] width 62 height 16
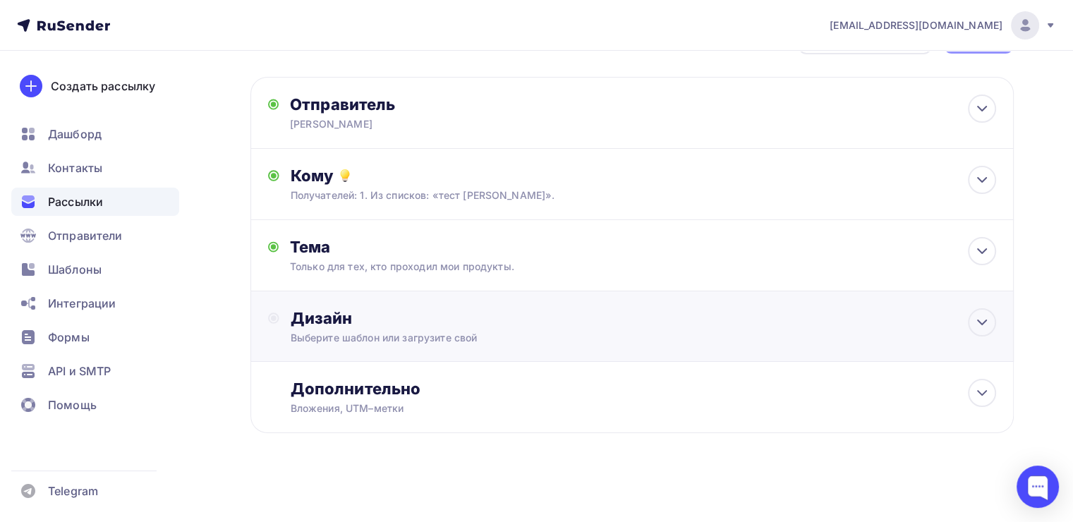
click at [404, 315] on div "Дизайн" at bounding box center [644, 318] width 706 height 20
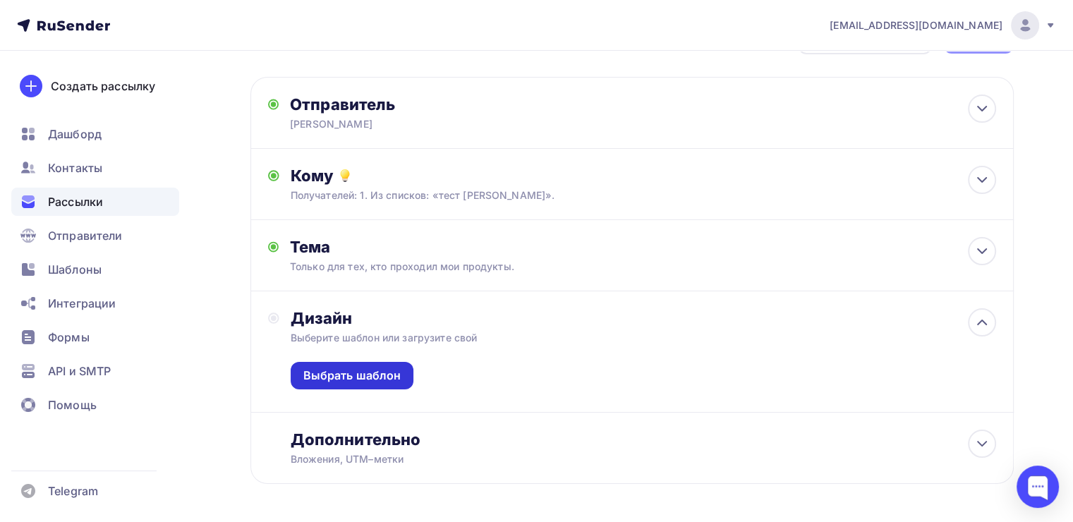
click at [378, 373] on div "Выбрать шаблон" at bounding box center [352, 376] width 98 height 16
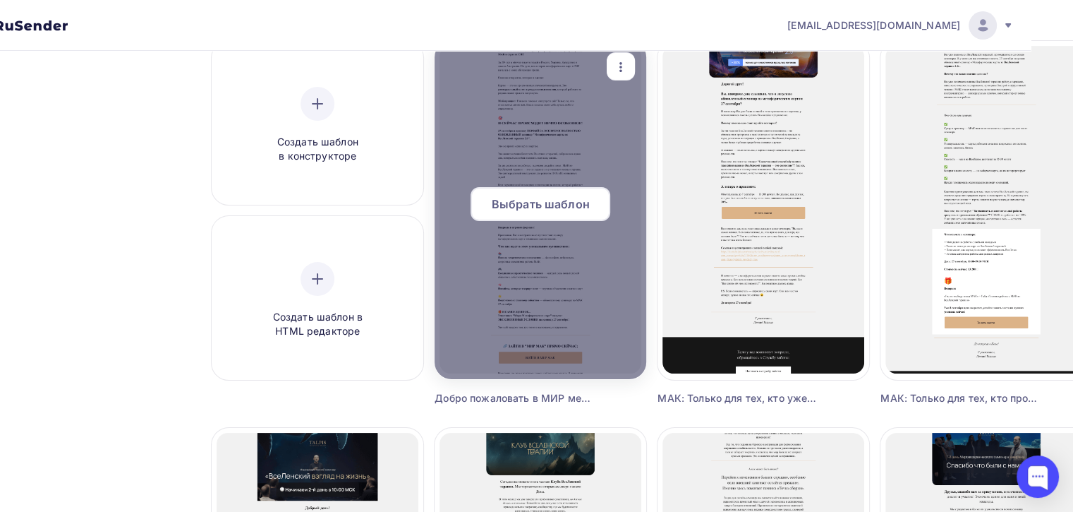
scroll to position [141, 62]
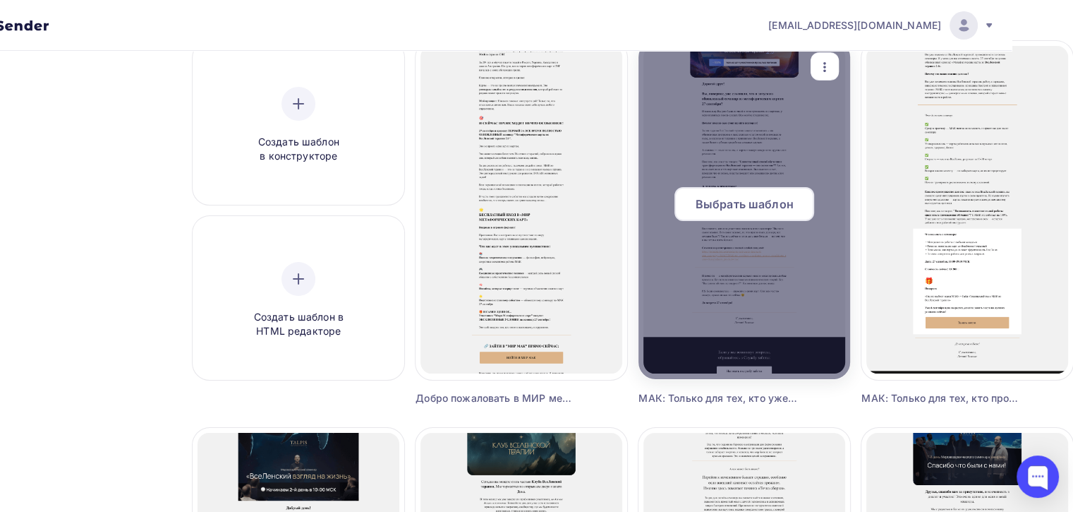
click at [724, 210] on span "Выбрать шаблон" at bounding box center [745, 203] width 98 height 17
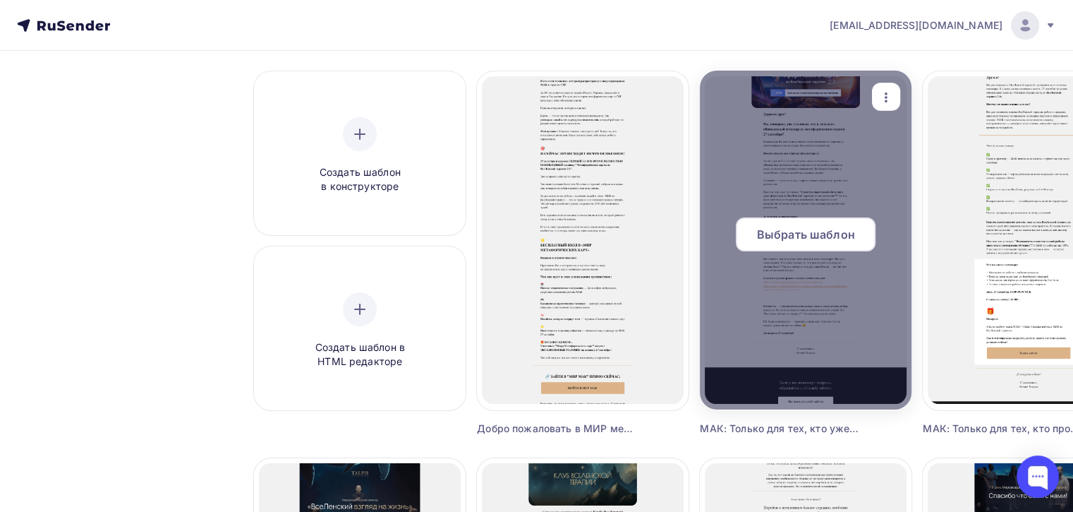
scroll to position [141, 0]
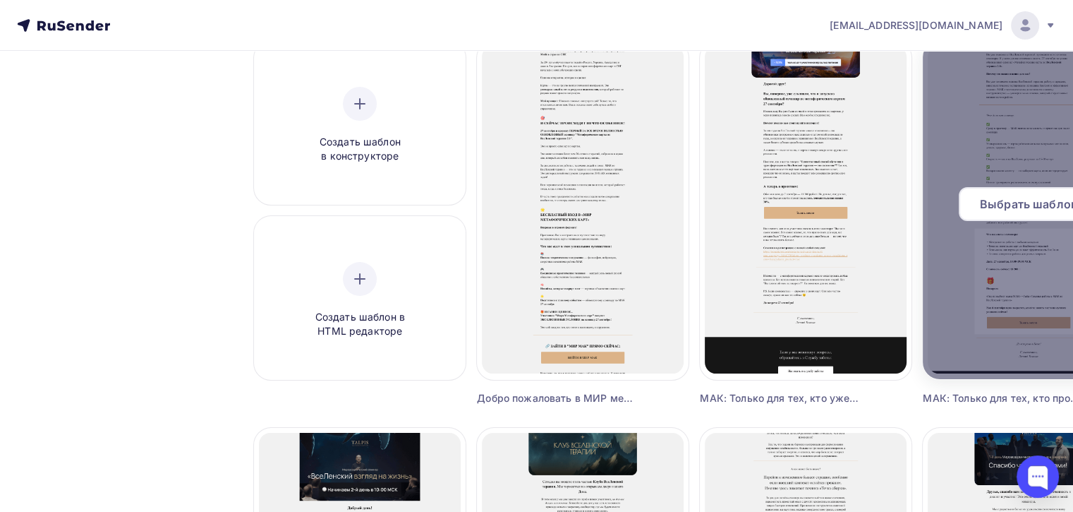
click at [987, 217] on div "Выбрать шаблон" at bounding box center [1029, 204] width 140 height 34
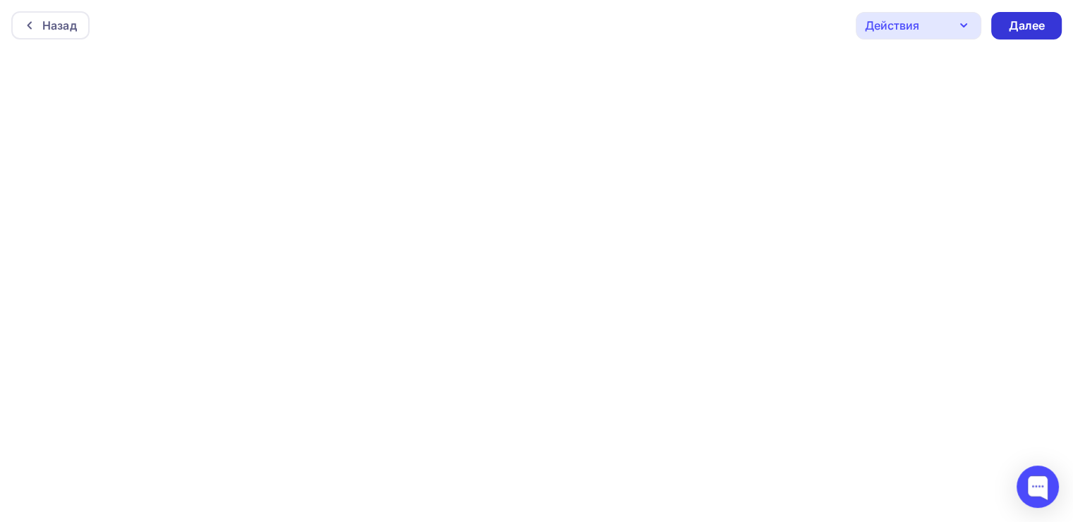
click at [1039, 37] on div "Далее" at bounding box center [1026, 26] width 71 height 28
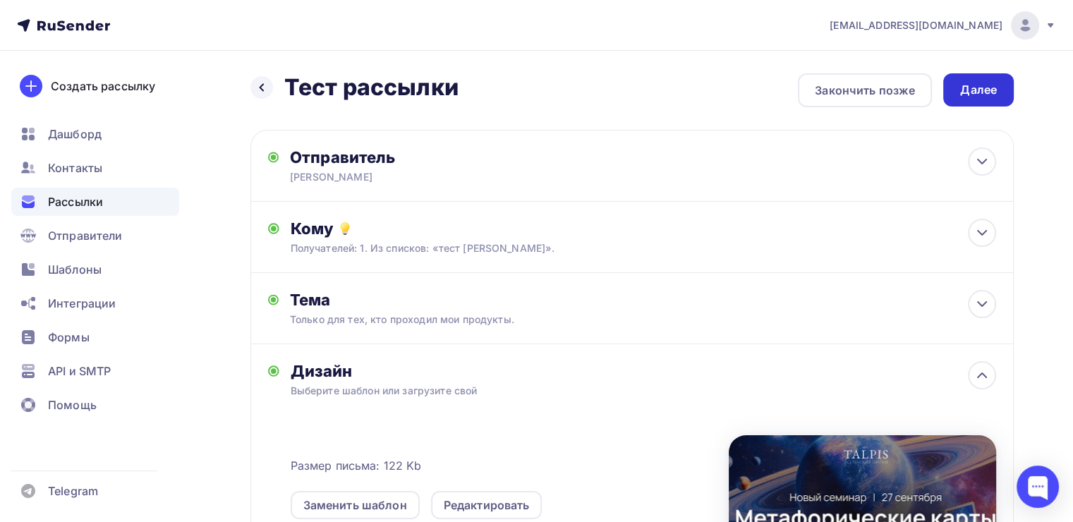
click at [979, 92] on div "Далее" at bounding box center [978, 90] width 37 height 16
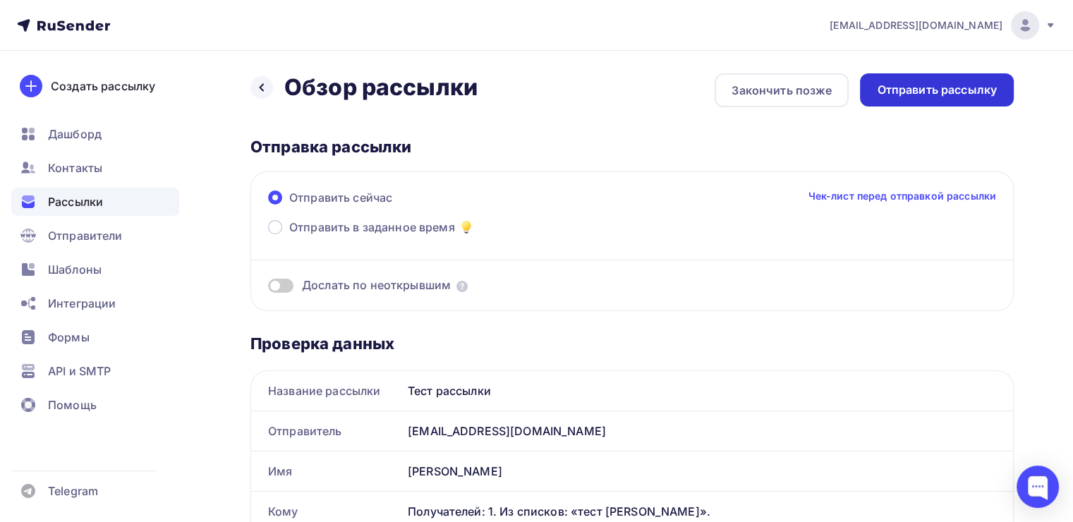
click at [939, 95] on div "Отправить рассылку" at bounding box center [937, 90] width 120 height 16
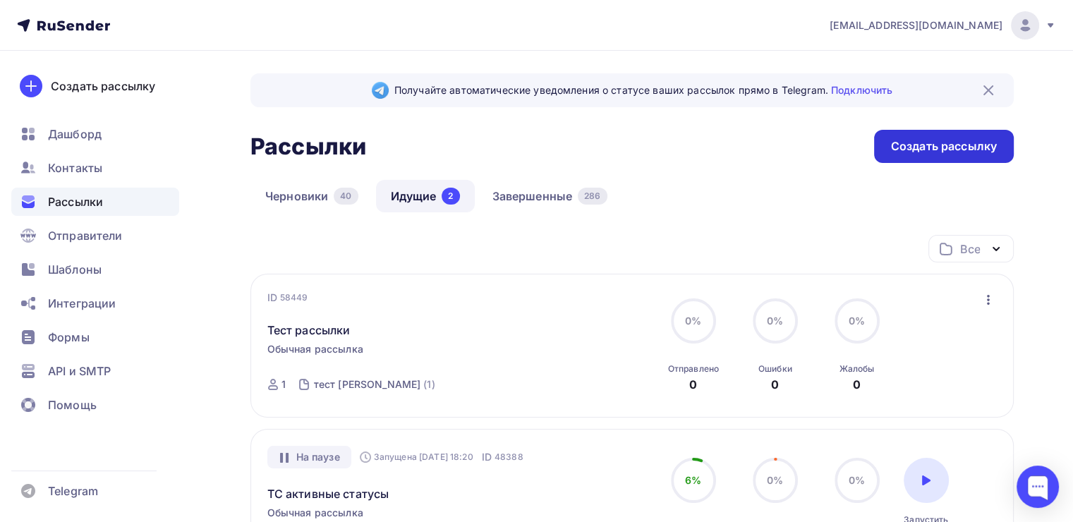
click at [890, 155] on div "Создать рассылку" at bounding box center [944, 146] width 140 height 33
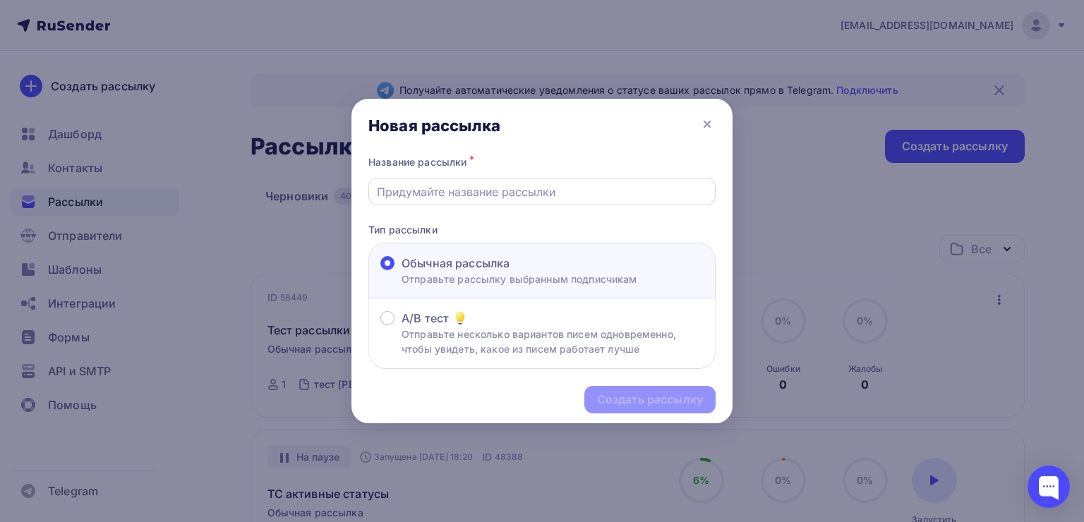
click at [507, 196] on input "text" at bounding box center [542, 191] width 331 height 17
click at [434, 188] on input "text" at bounding box center [542, 191] width 331 height 17
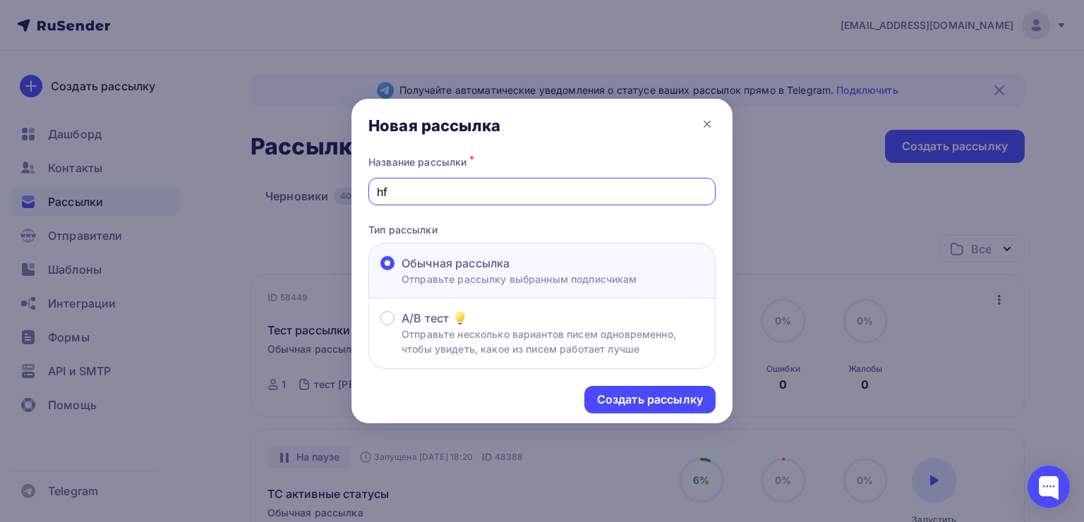
type input "h"
type input "раасылка ур"
click at [618, 390] on div "Создать рассылку" at bounding box center [649, 400] width 131 height 28
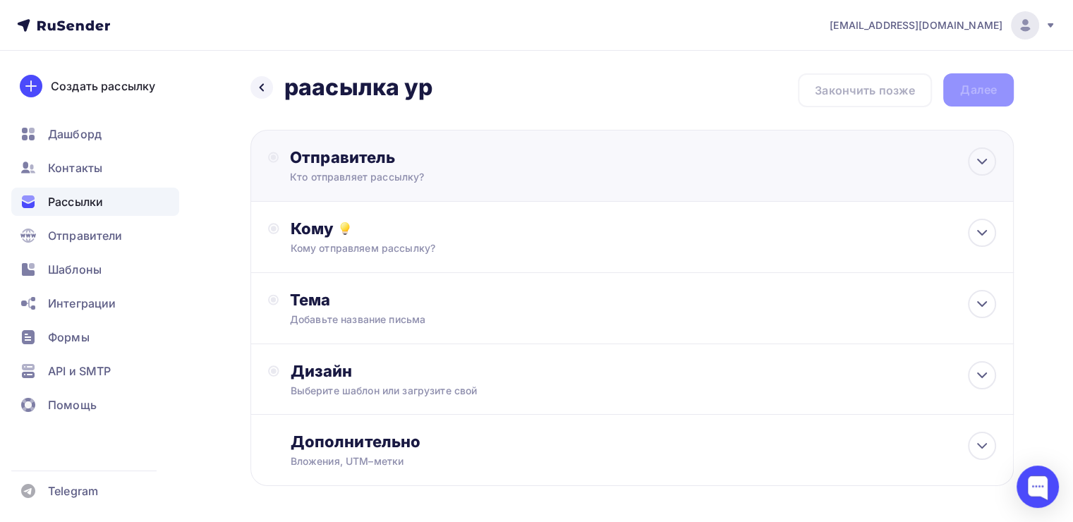
click at [406, 170] on div "Кто отправляет рассылку?" at bounding box center [427, 177] width 275 height 14
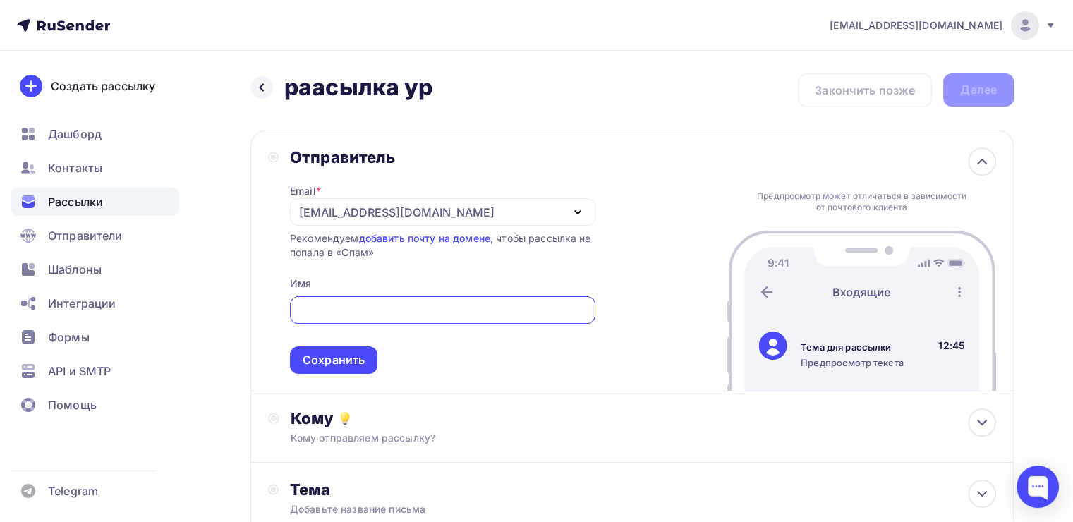
click at [316, 216] on div "[EMAIL_ADDRESS][DOMAIN_NAME]" at bounding box center [396, 212] width 195 height 17
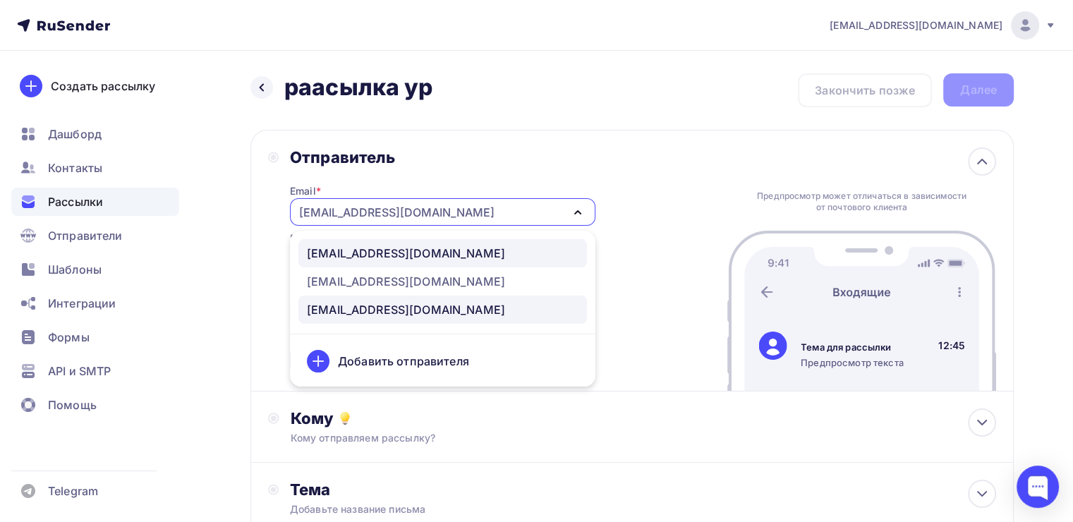
click at [330, 254] on div "[EMAIL_ADDRESS][DOMAIN_NAME]" at bounding box center [406, 253] width 198 height 17
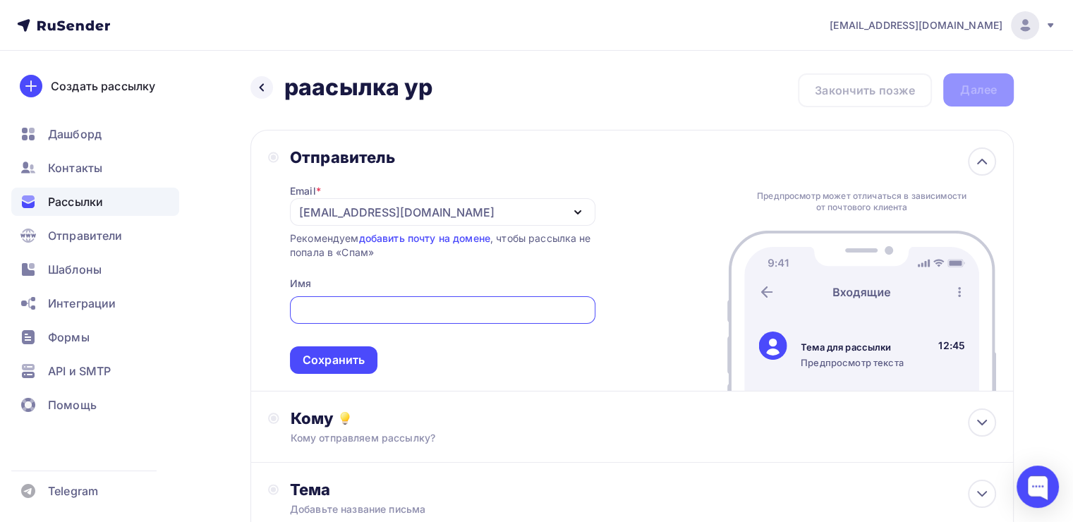
click at [315, 302] on input "text" at bounding box center [442, 310] width 289 height 17
type input "[PERSON_NAME]"
click at [325, 352] on div "Сохранить" at bounding box center [334, 360] width 62 height 16
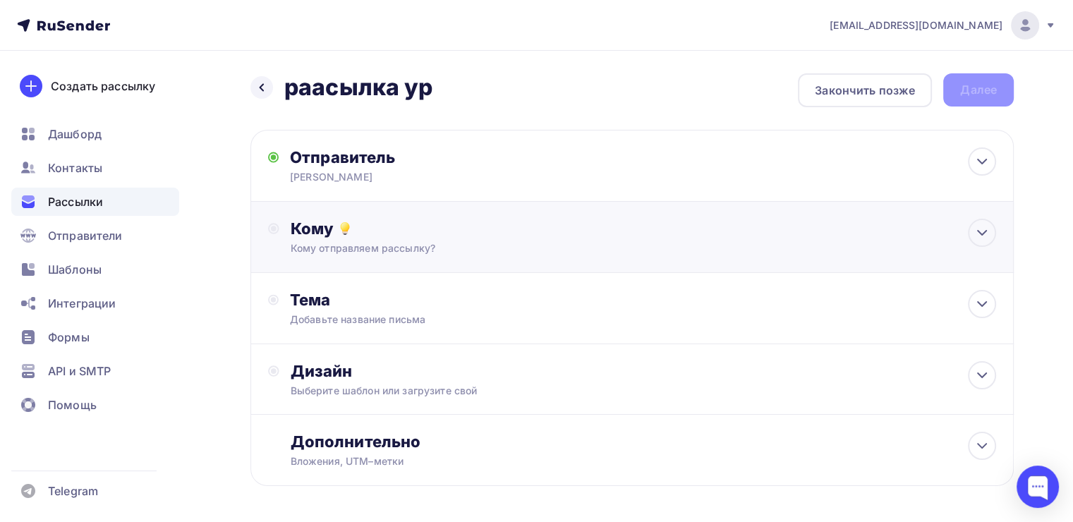
click at [366, 246] on div "Кому отправляем рассылку?" at bounding box center [608, 248] width 635 height 14
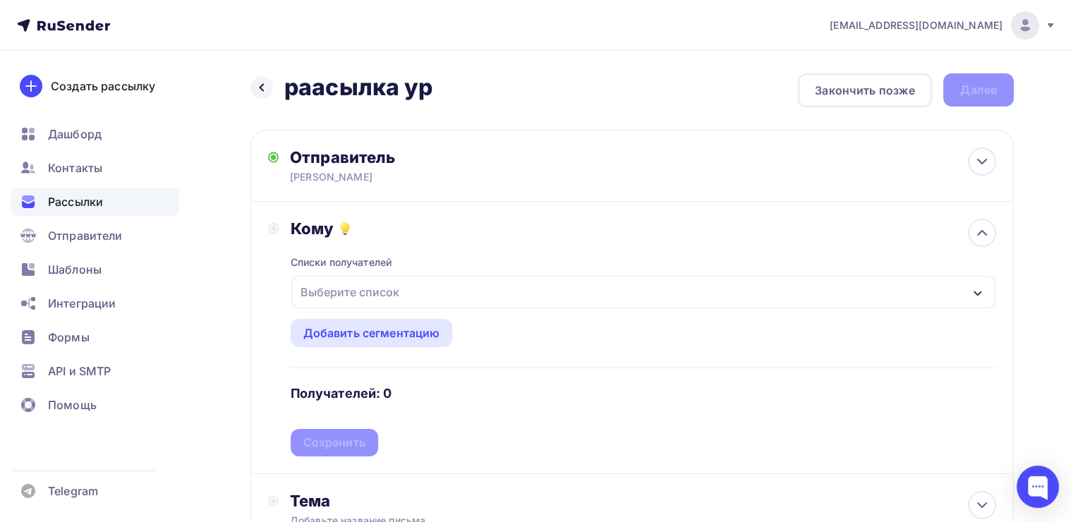
click at [361, 294] on div "Выберите список" at bounding box center [350, 291] width 110 height 25
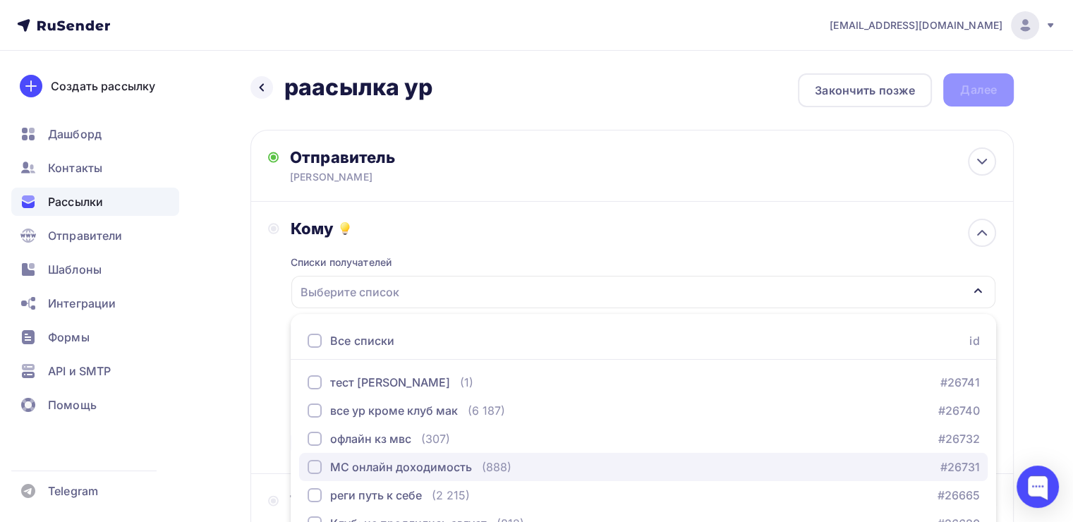
scroll to position [156, 0]
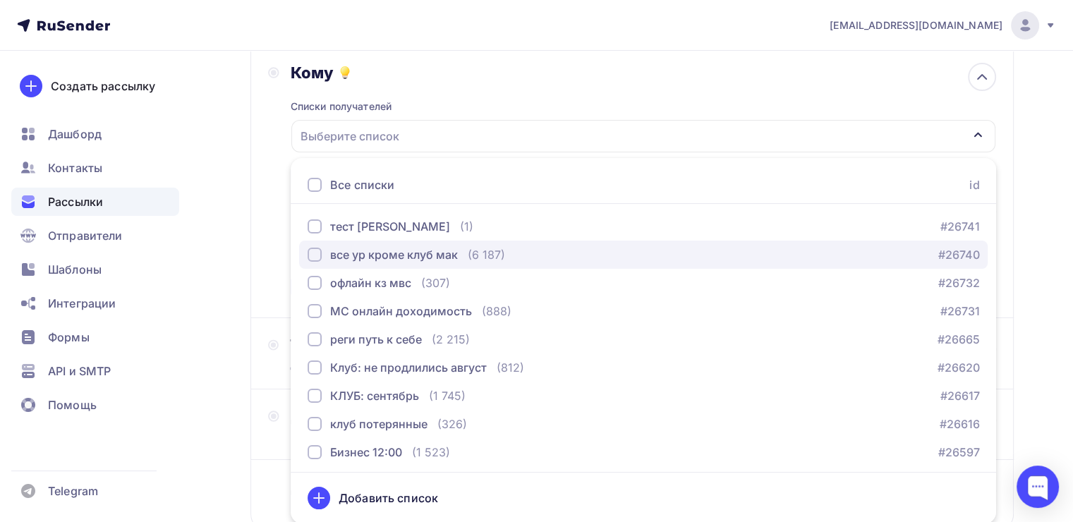
click at [319, 262] on button "все ур кроме клуб мак (6 187) #26740" at bounding box center [643, 255] width 689 height 28
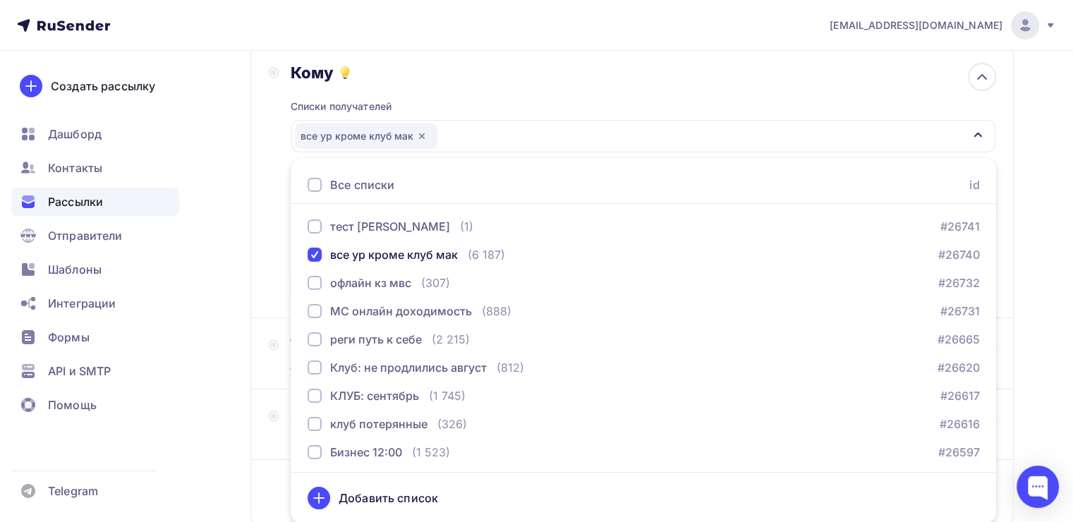
click at [237, 219] on div "Назад раасылка ур раасылка ур Закончить позже Далее Отправитель [PERSON_NAME] E…" at bounding box center [536, 259] width 1073 height 728
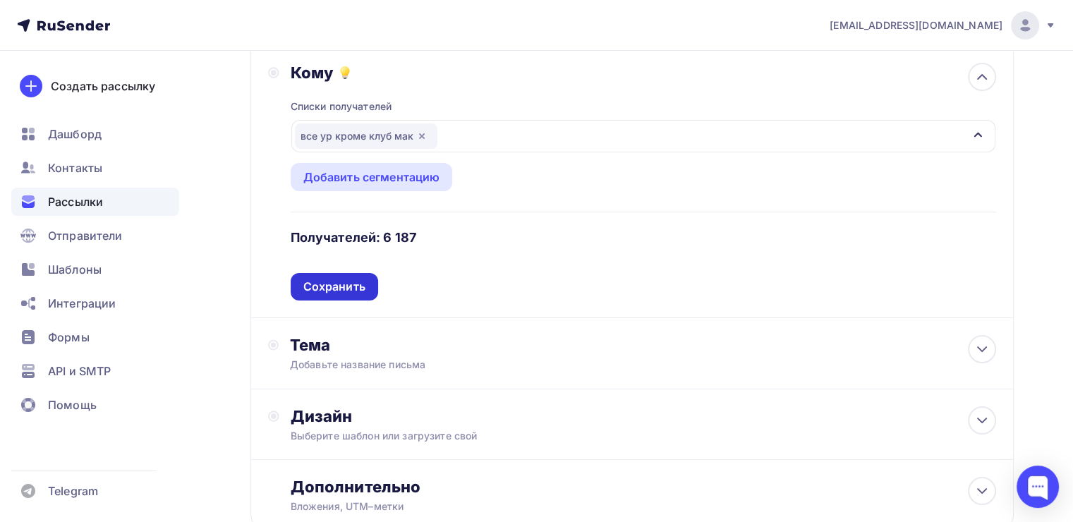
click at [325, 281] on div "Сохранить" at bounding box center [334, 287] width 62 height 16
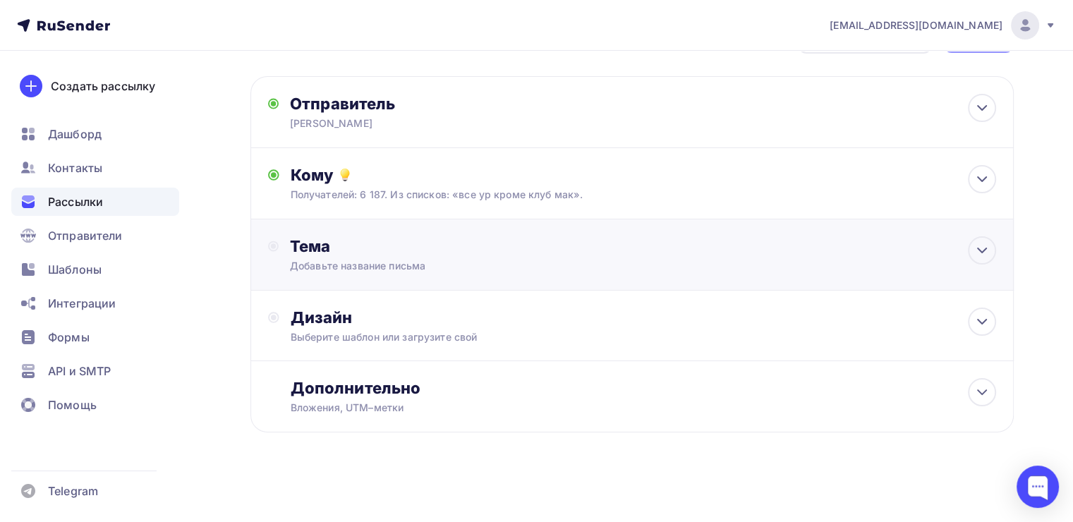
click at [308, 259] on div "Добавьте название письма" at bounding box center [415, 266] width 251 height 14
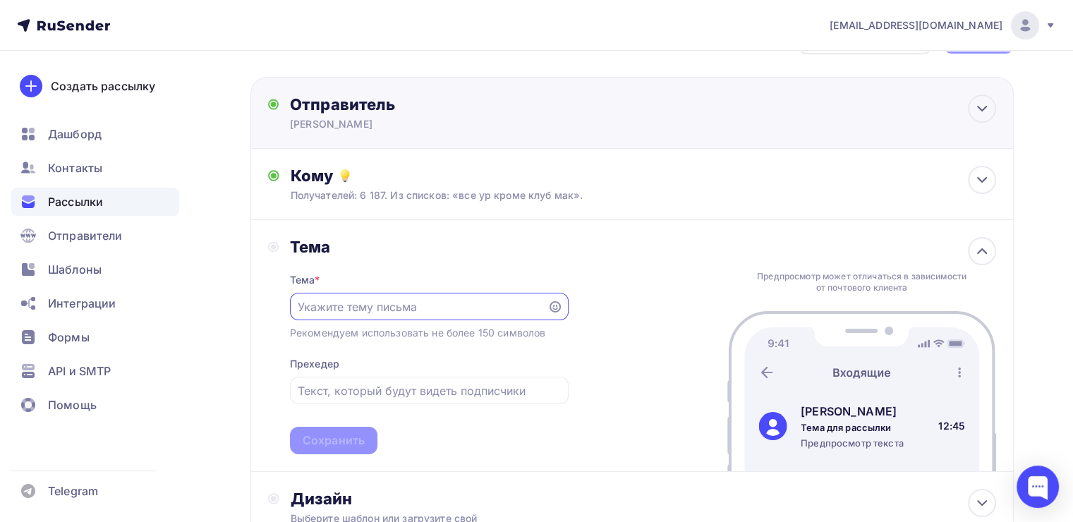
scroll to position [0, 0]
paste input "Только для тех, кто проходил мои продукты."
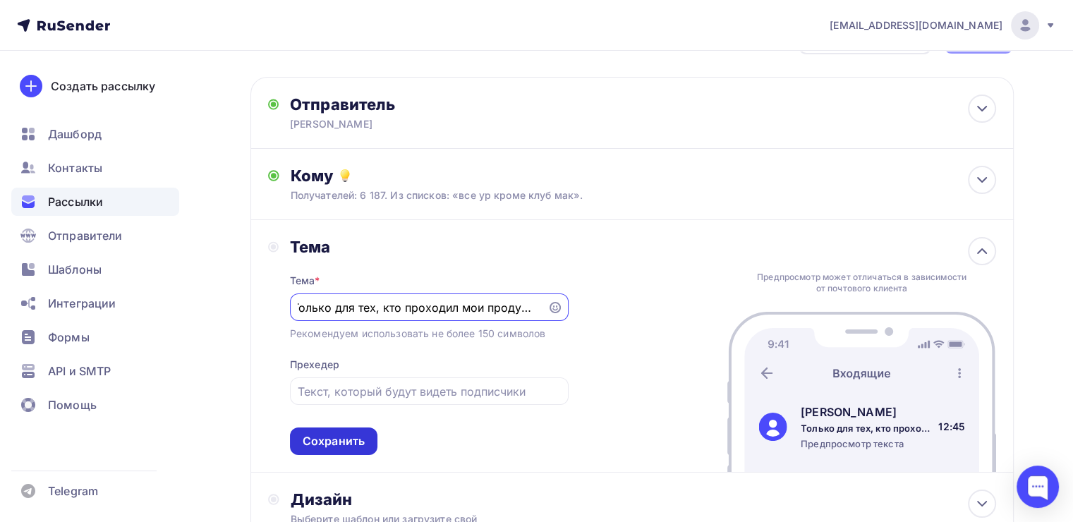
type input "Только для тех, кто проходил мои продукты."
click at [325, 436] on div "Сохранить" at bounding box center [334, 441] width 62 height 16
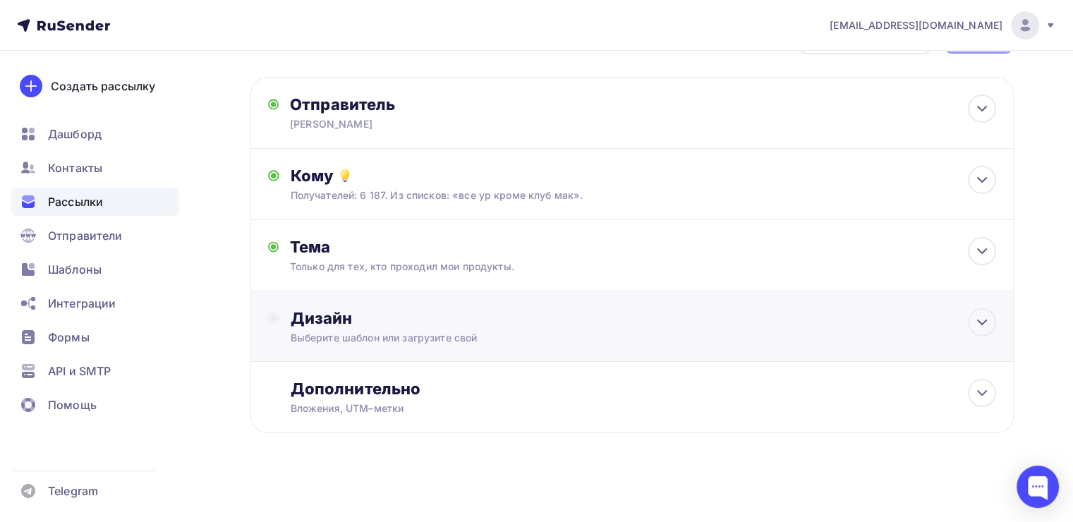
click at [375, 331] on div "Выберите шаблон или загрузите свой" at bounding box center [608, 338] width 635 height 14
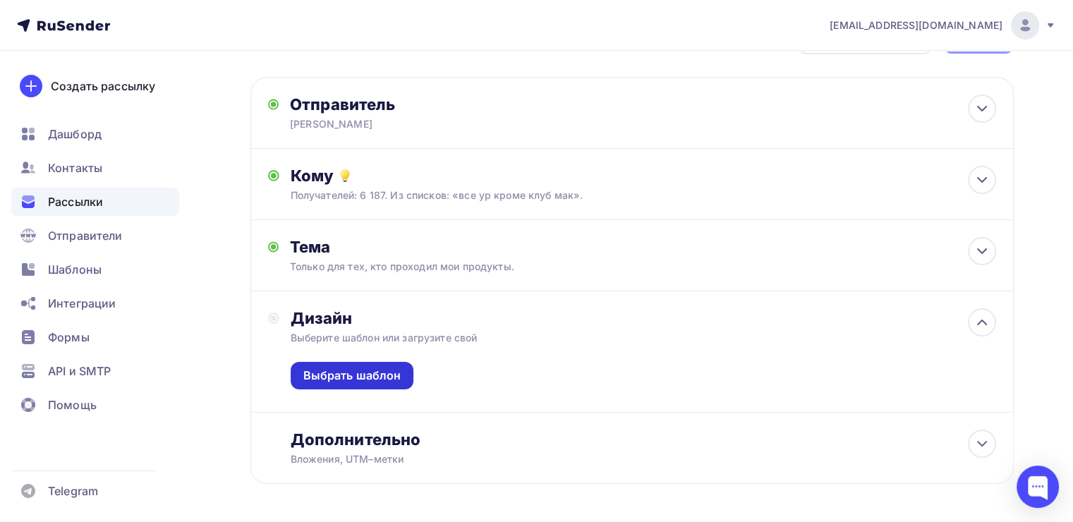
click at [387, 383] on div "Выбрать шаблон" at bounding box center [352, 376] width 123 height 28
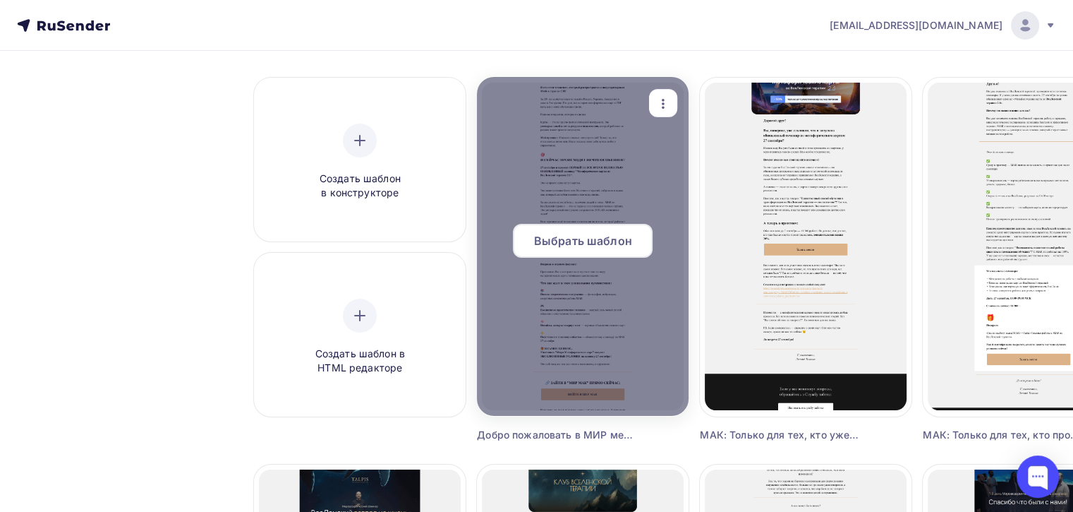
scroll to position [141, 0]
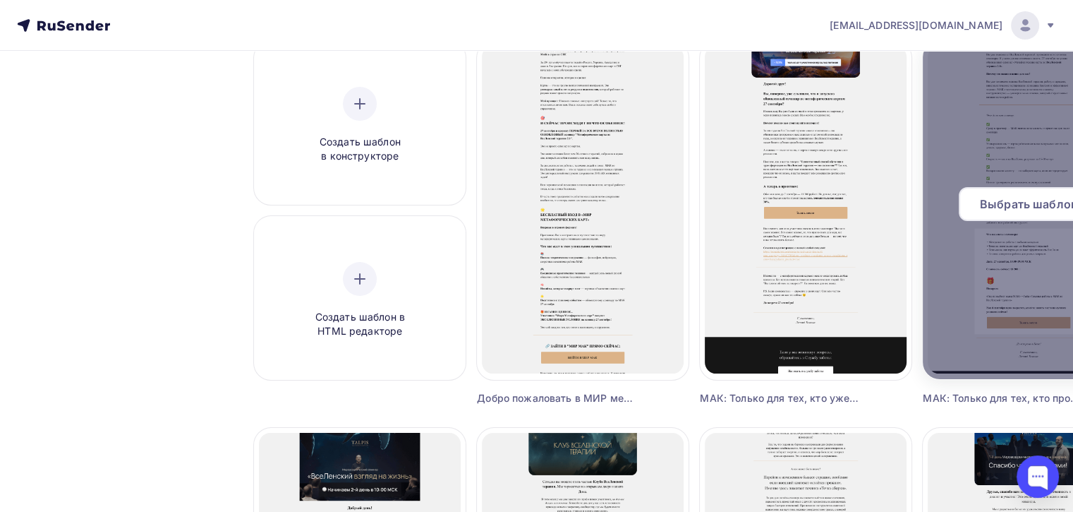
click at [1027, 192] on div "Выбрать шаблон" at bounding box center [1029, 204] width 140 height 34
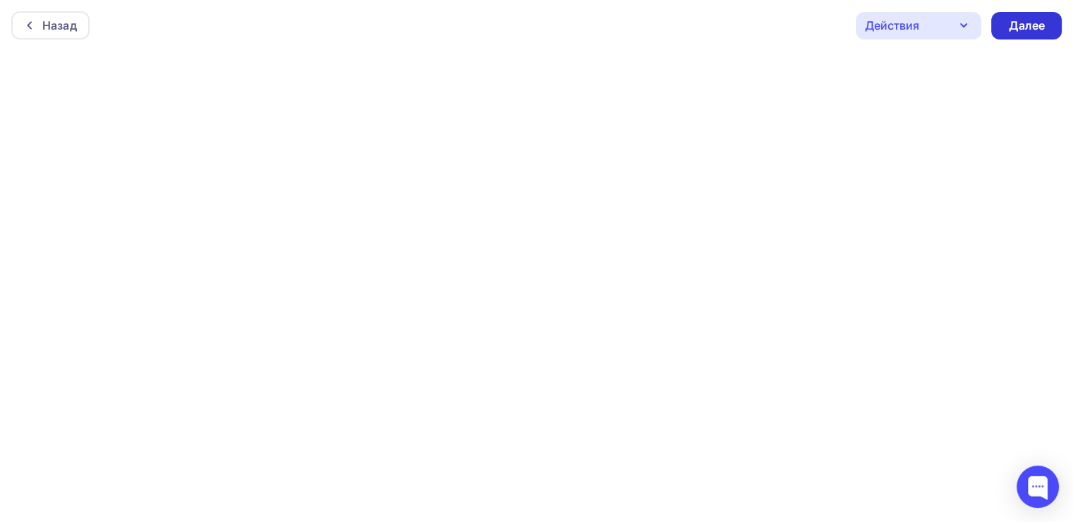
click at [1022, 20] on div "Далее" at bounding box center [1026, 26] width 37 height 16
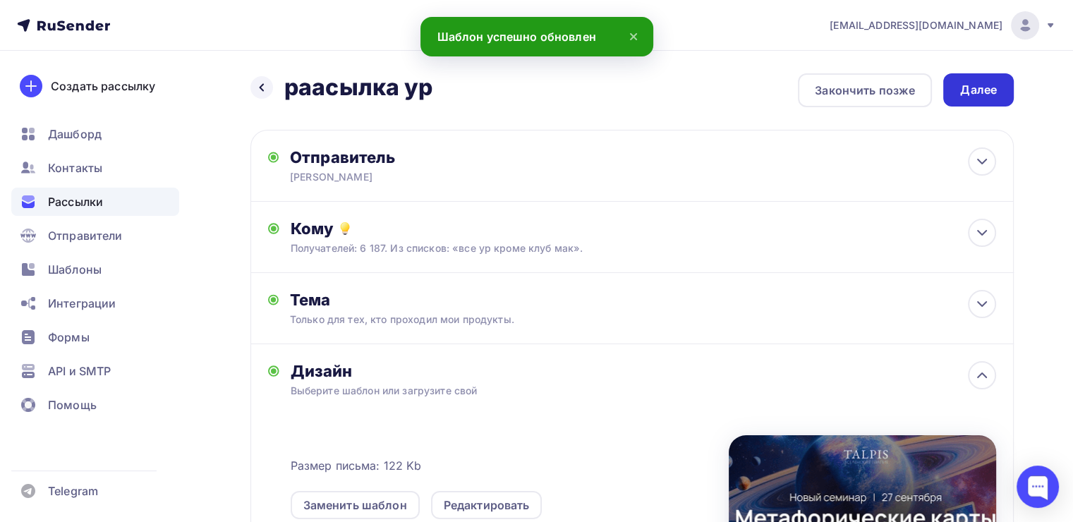
click at [960, 91] on div "Далее" at bounding box center [978, 90] width 37 height 16
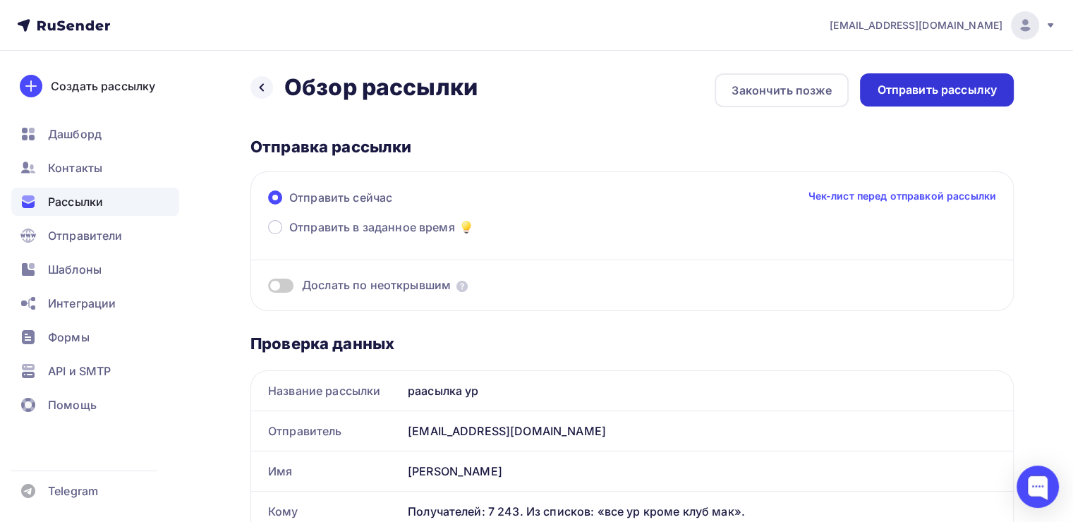
click at [933, 101] on div "Отправить рассылку" at bounding box center [937, 89] width 154 height 33
